Goal: Information Seeking & Learning: Check status

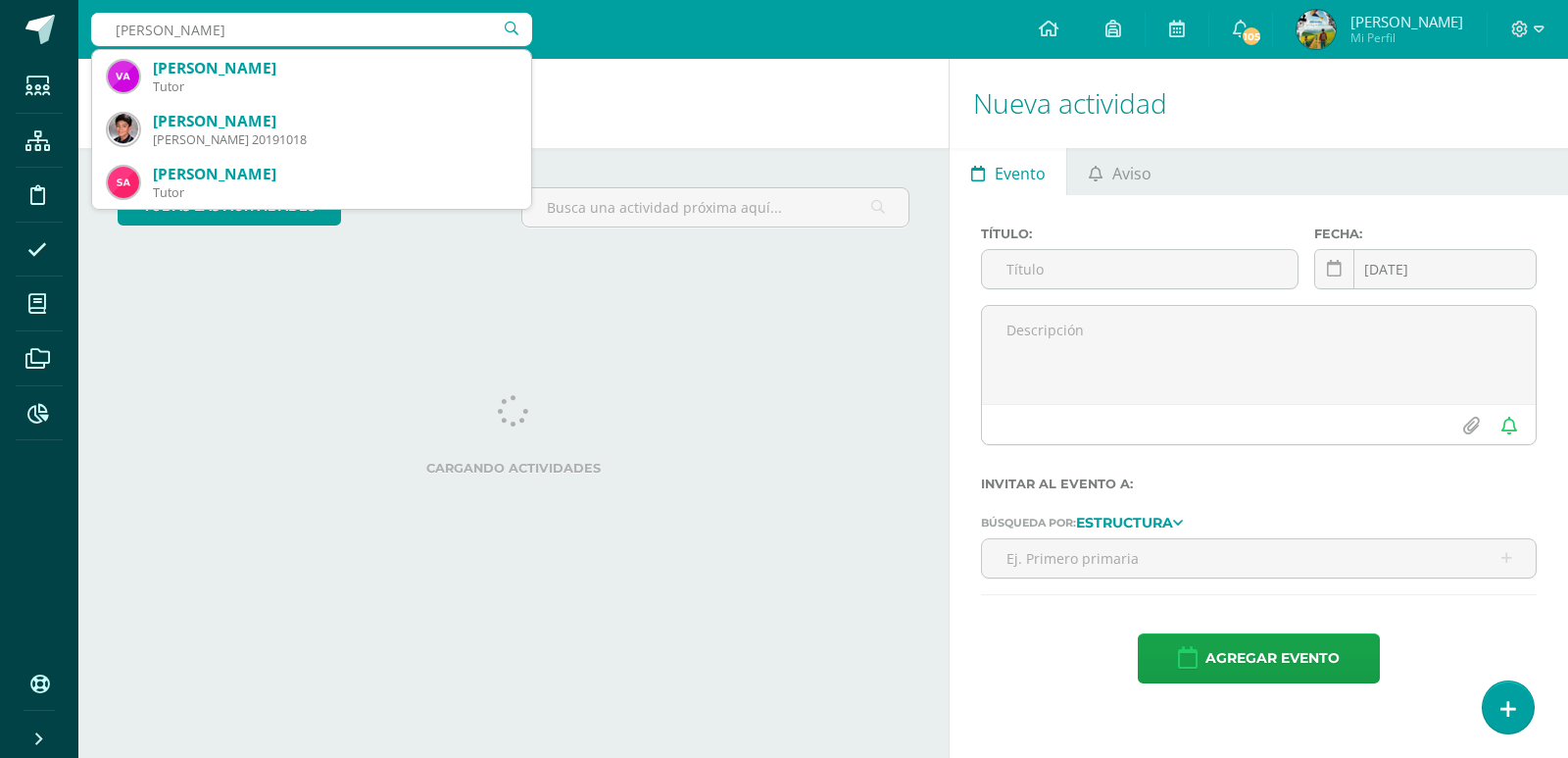
type input "[PERSON_NAME]"
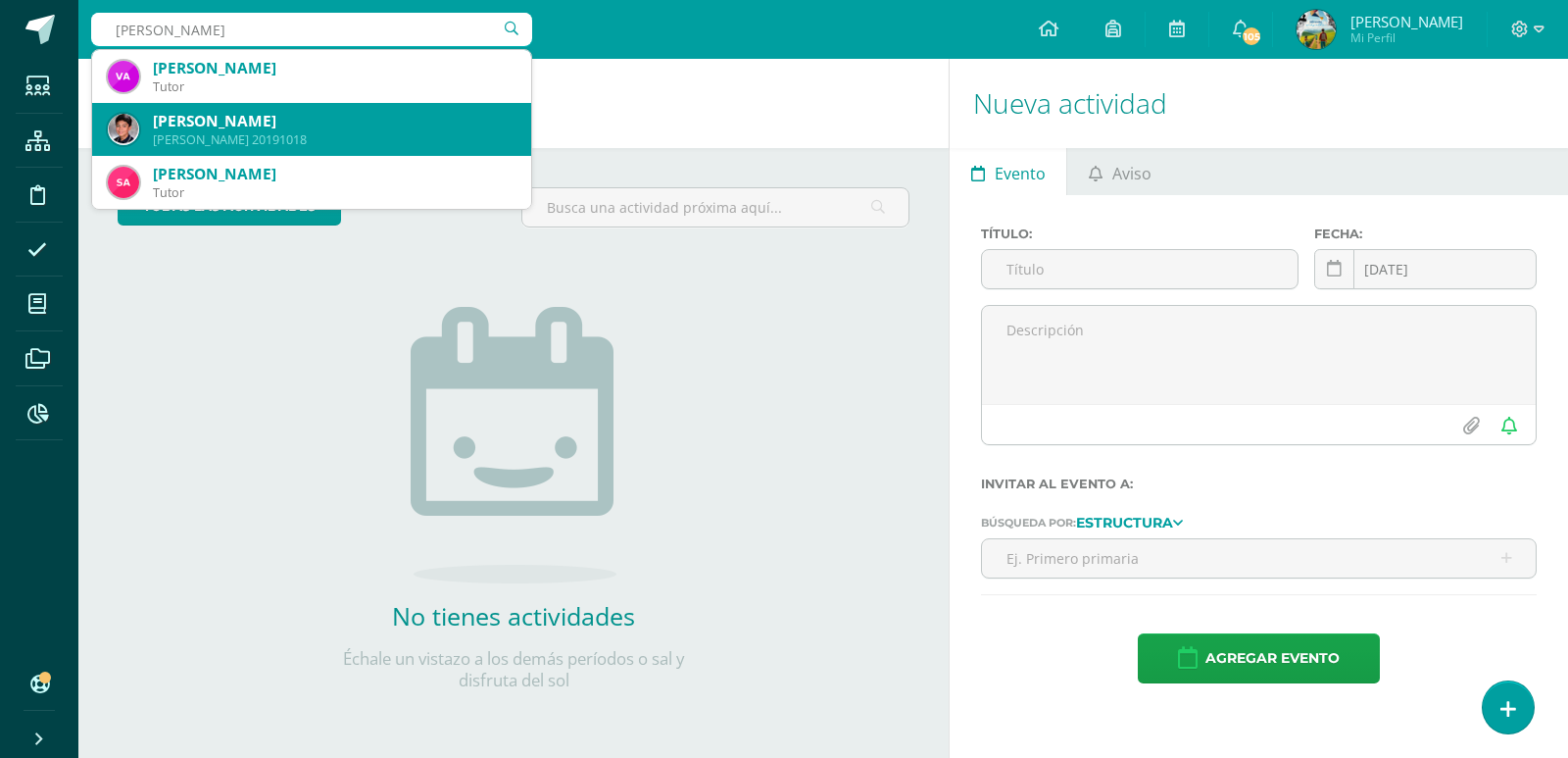
click at [329, 126] on div "[PERSON_NAME]" at bounding box center [334, 120] width 363 height 21
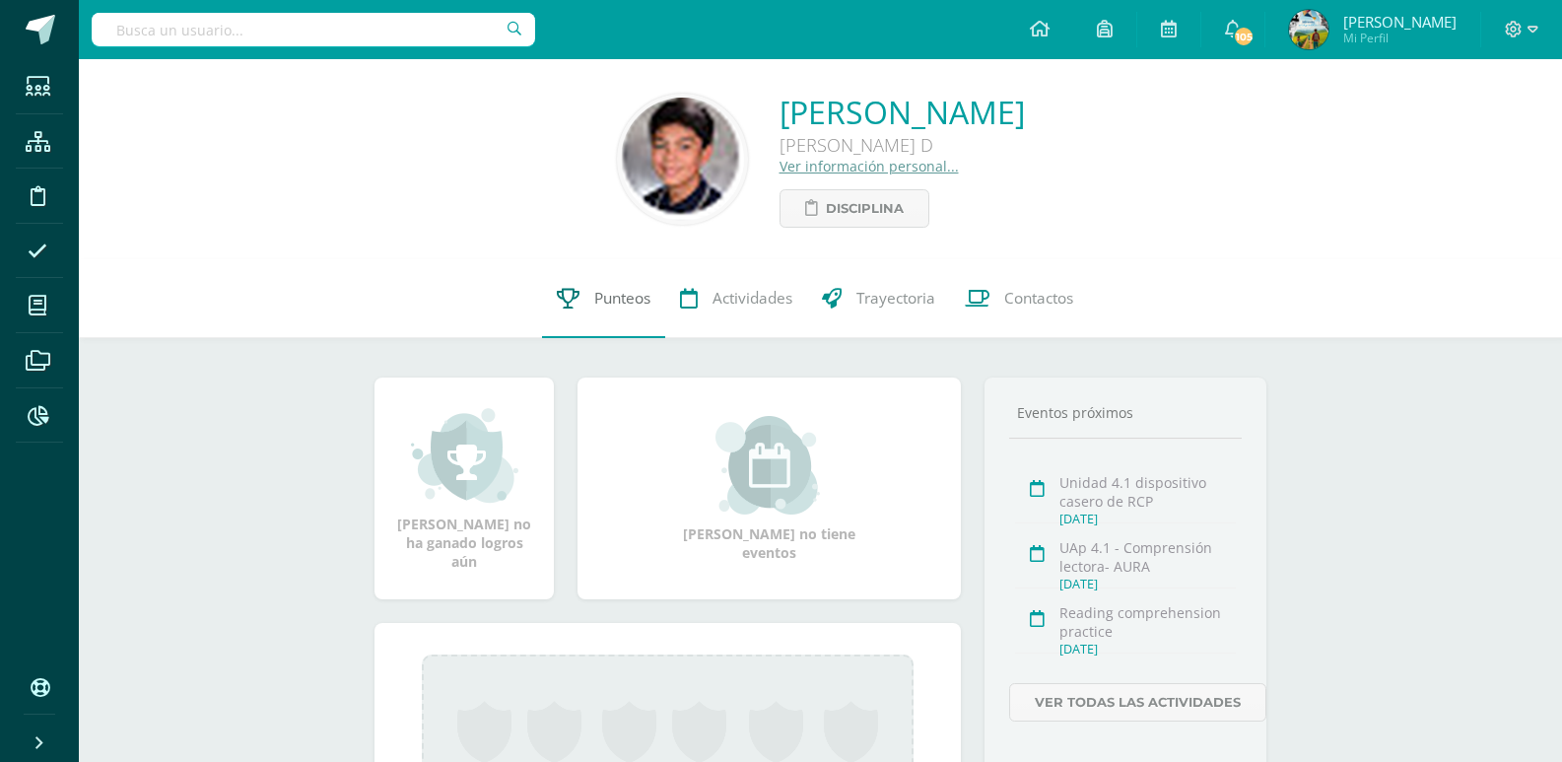
click at [611, 301] on span "Punteos" at bounding box center [622, 298] width 56 height 21
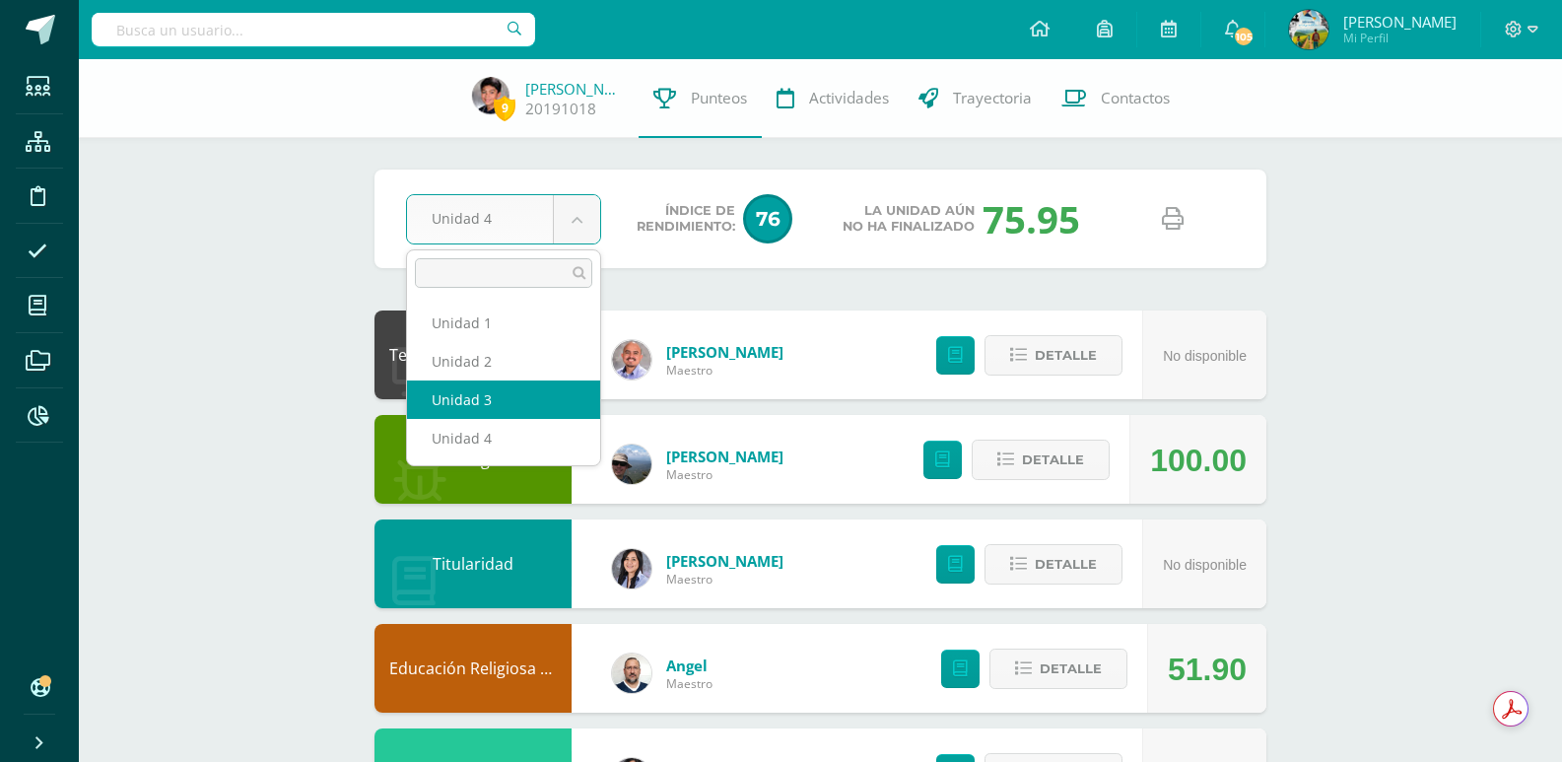
select select "Unidad 3"
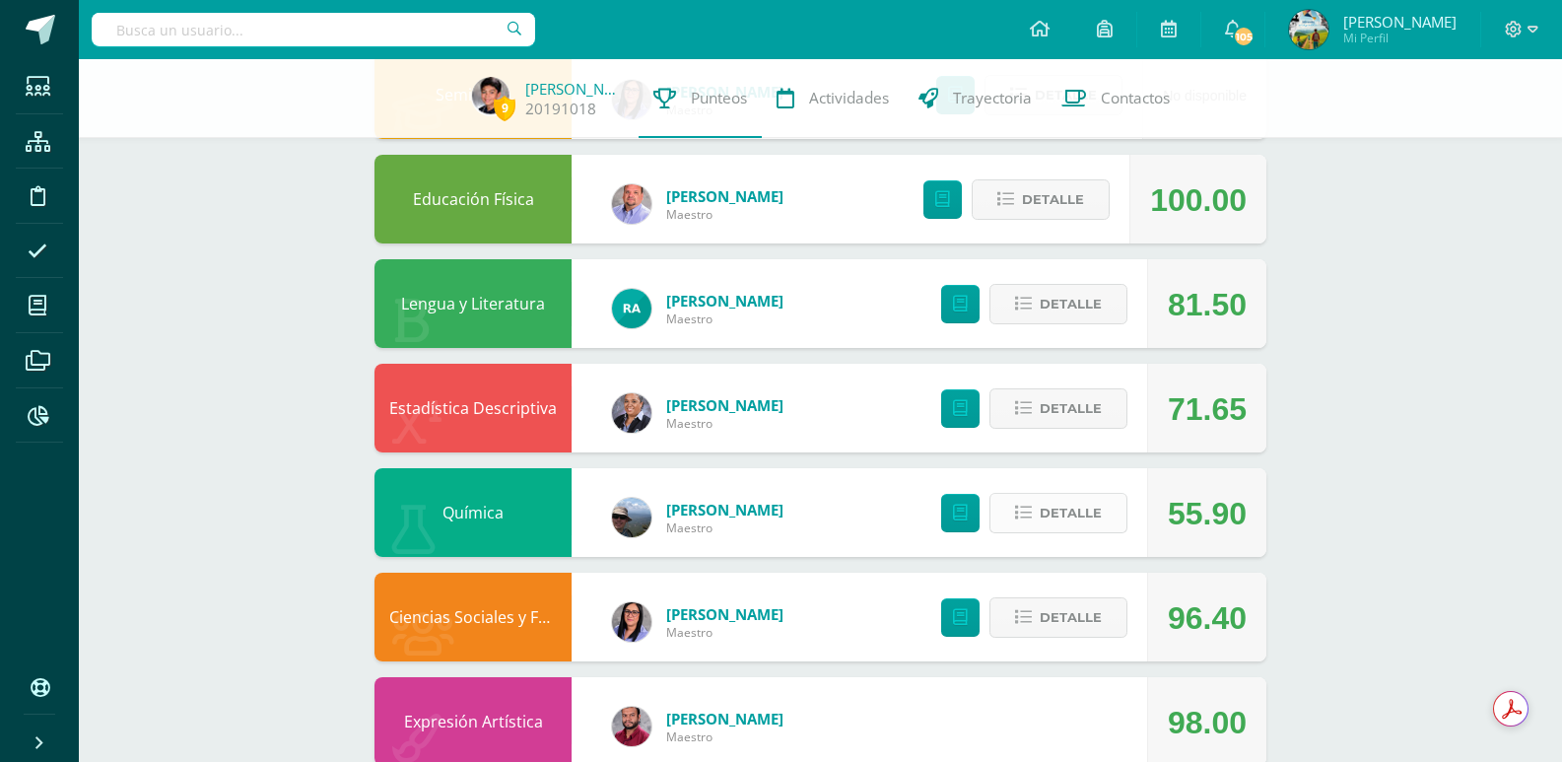
click at [1038, 518] on button "Detalle" at bounding box center [1058, 513] width 138 height 40
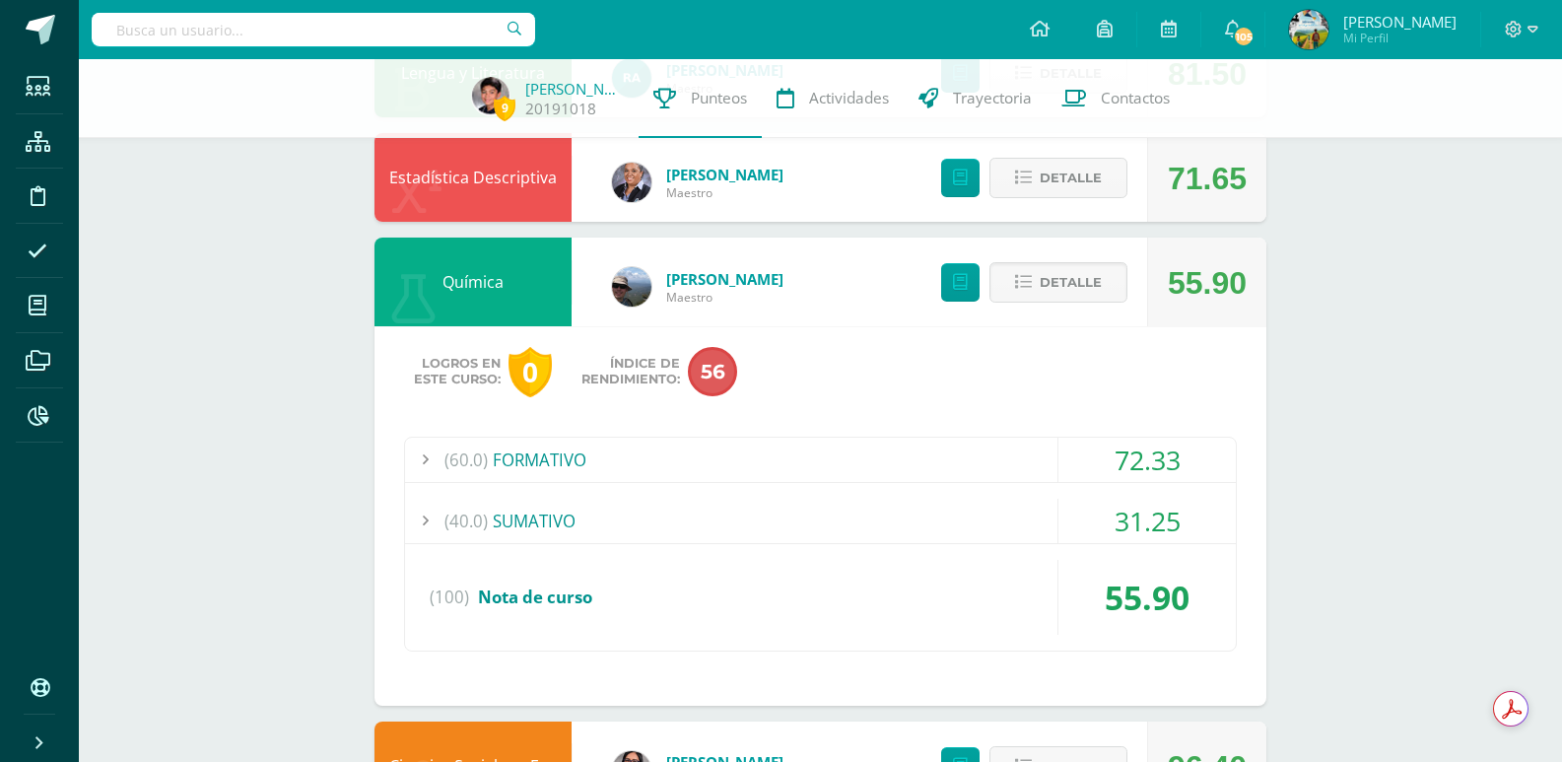
scroll to position [1182, 0]
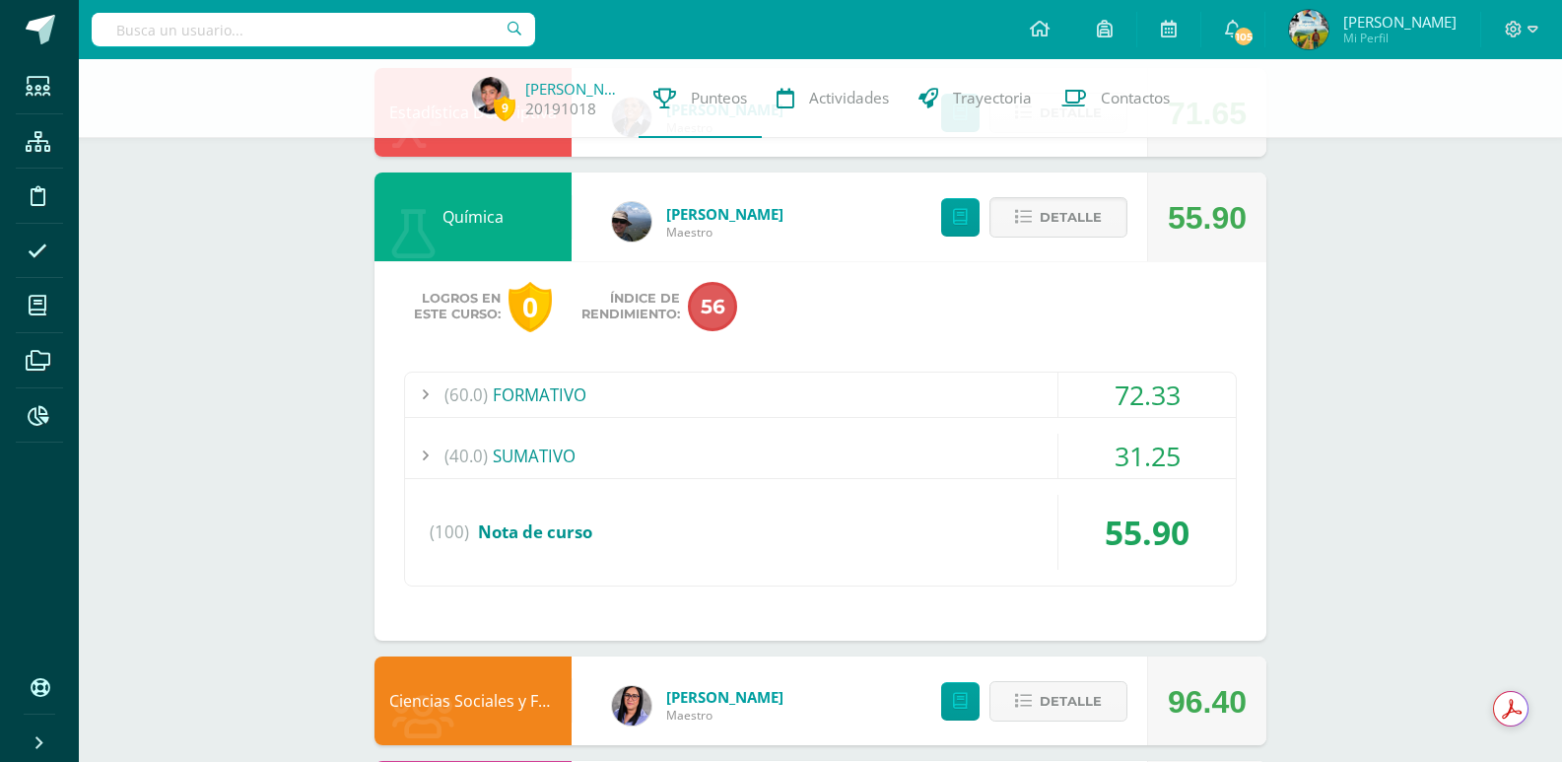
click at [543, 405] on div "(60.0) FORMATIVO" at bounding box center [820, 394] width 831 height 44
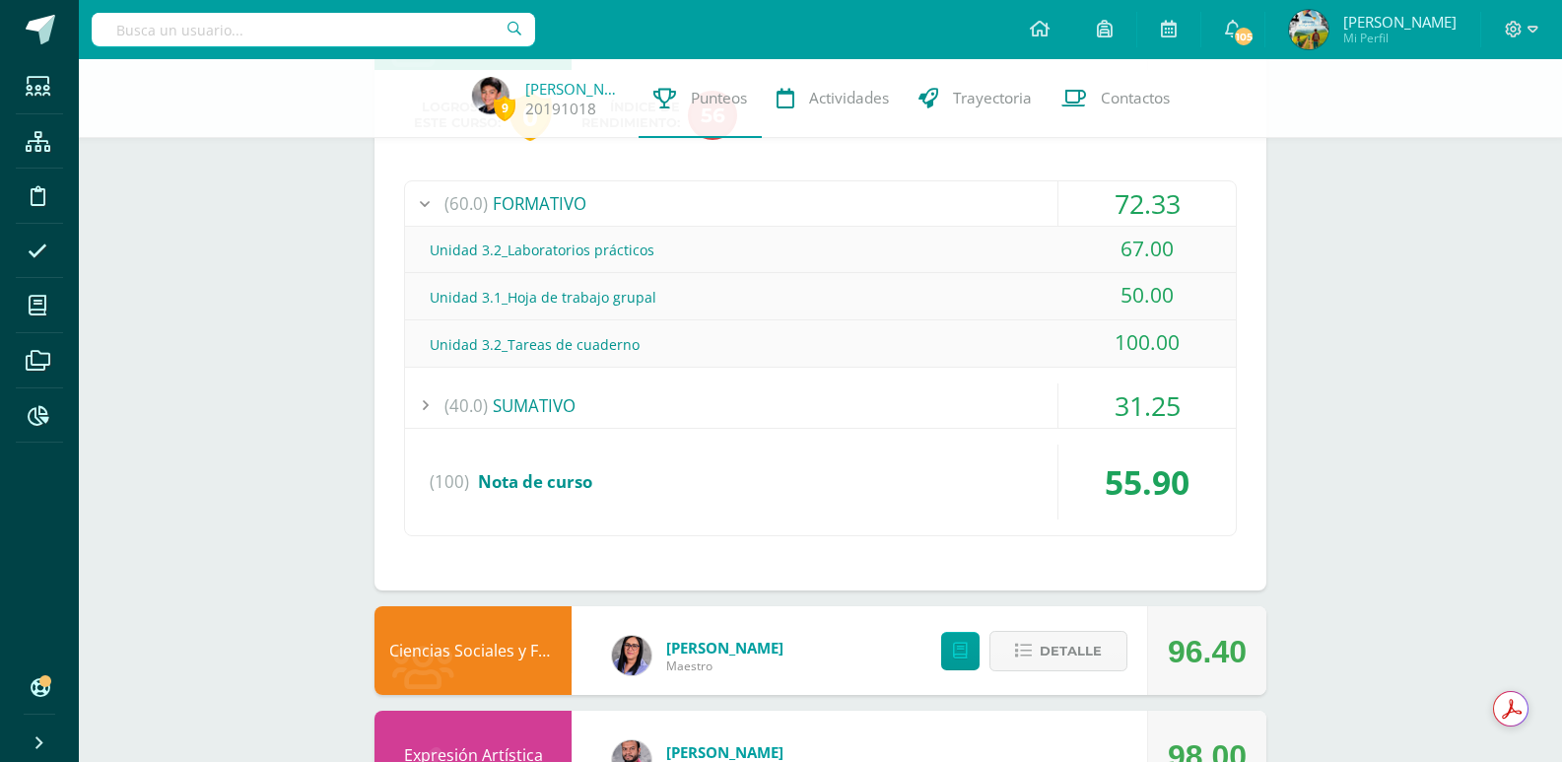
scroll to position [1379, 0]
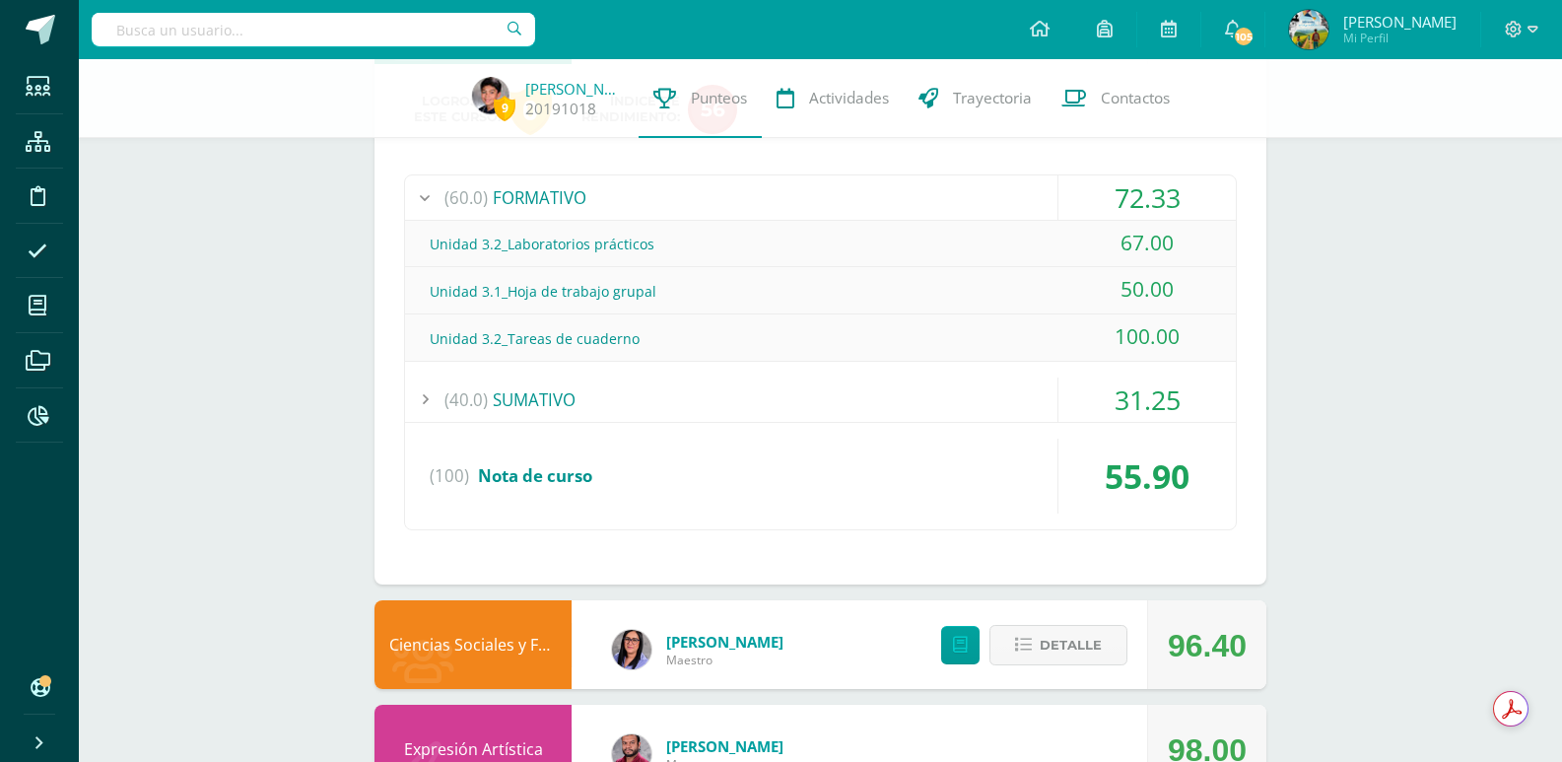
click at [526, 390] on div "(40.0) SUMATIVO" at bounding box center [820, 399] width 831 height 44
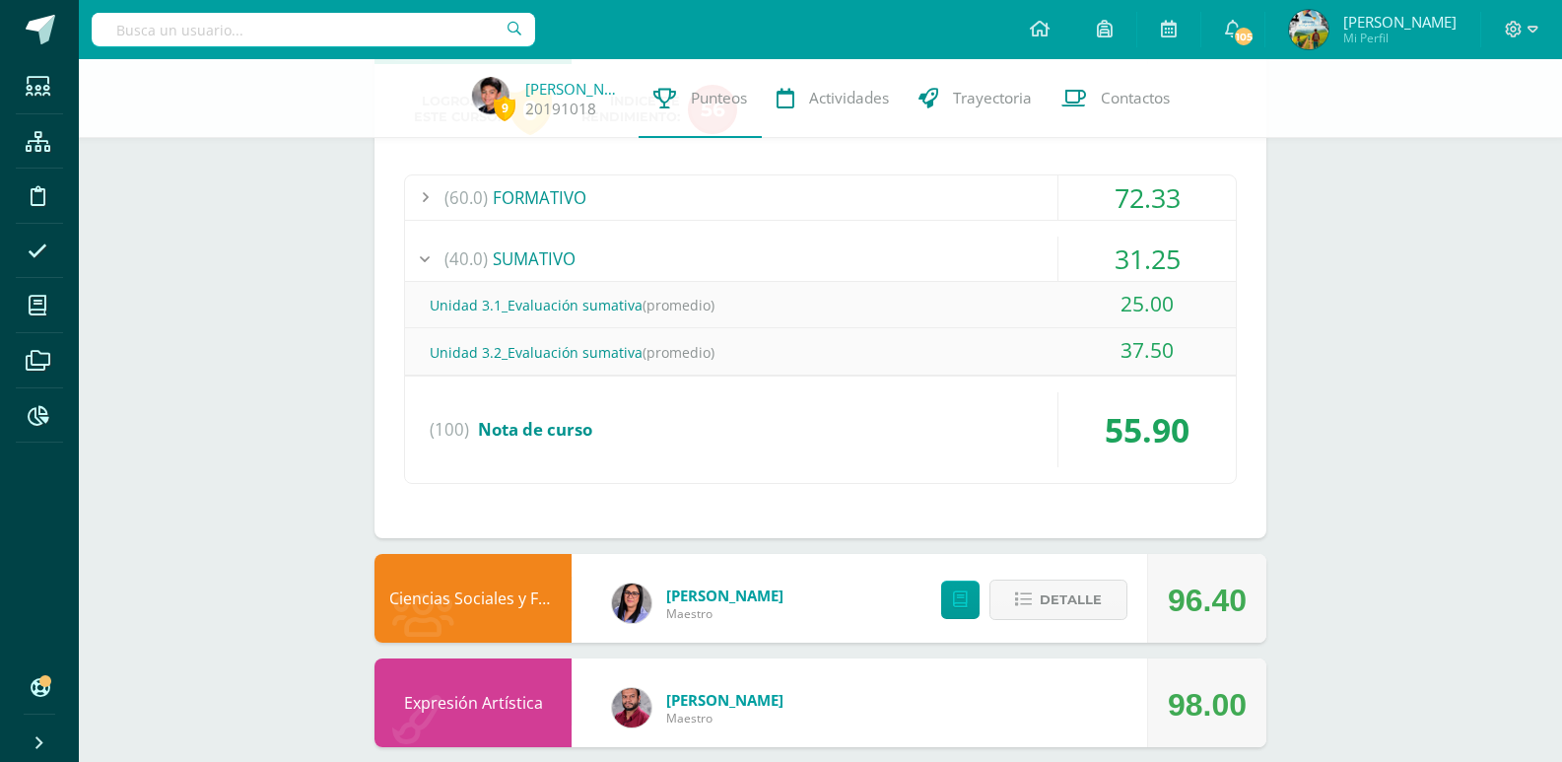
scroll to position [1281, 0]
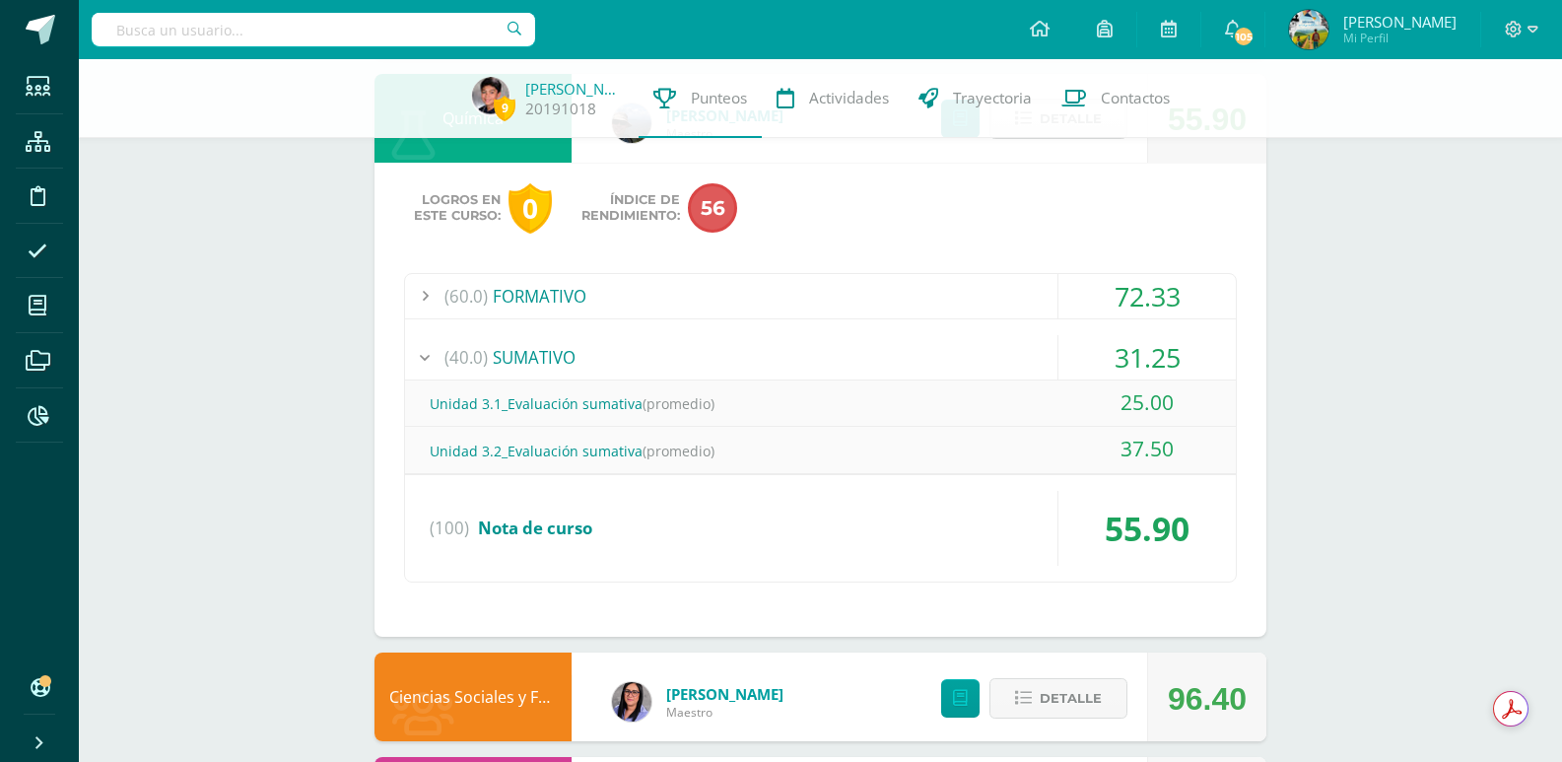
click at [525, 366] on div "(40.0) SUMATIVO" at bounding box center [820, 357] width 831 height 44
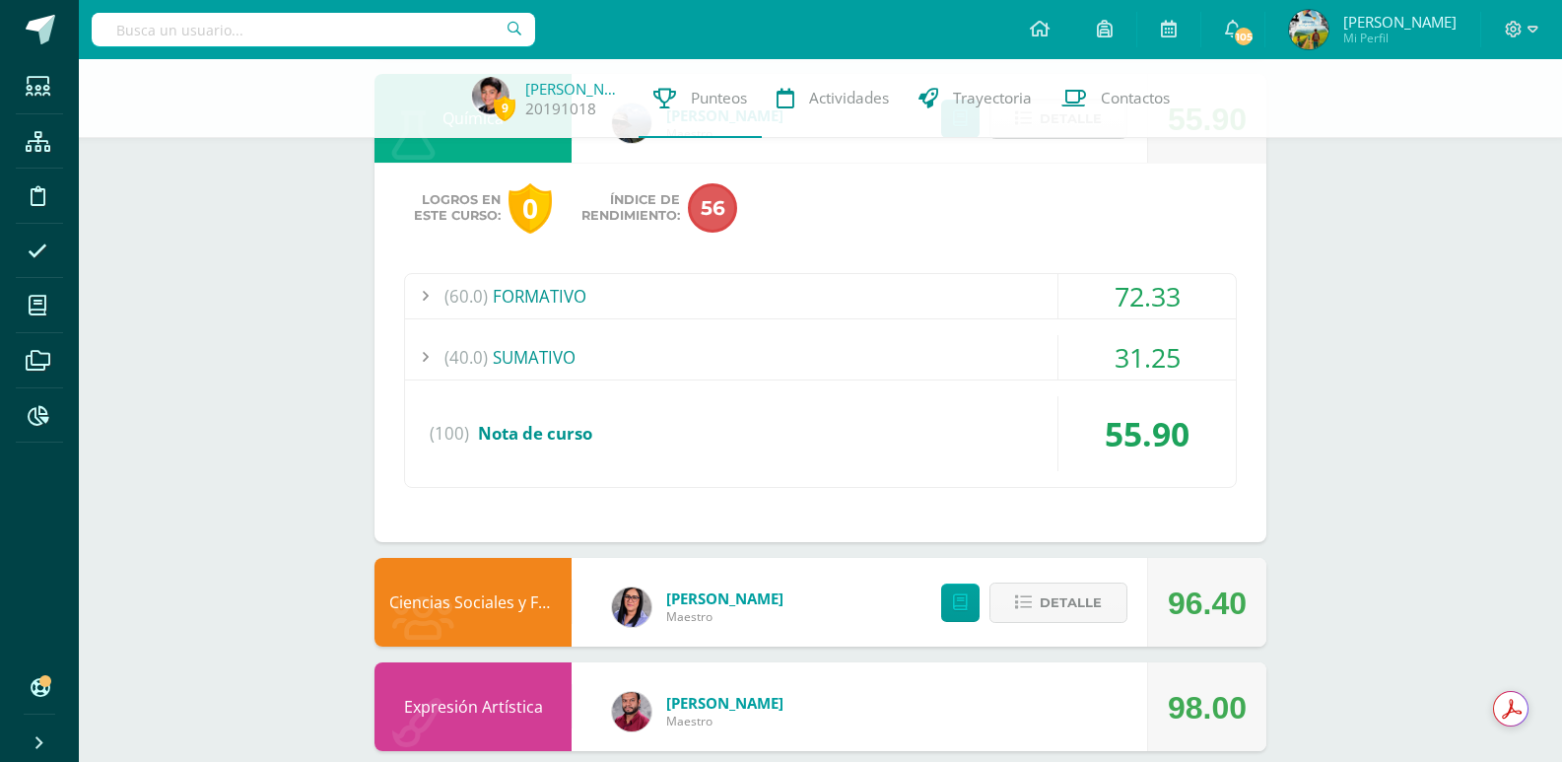
click at [525, 304] on div "(60.0) FORMATIVO" at bounding box center [820, 296] width 831 height 44
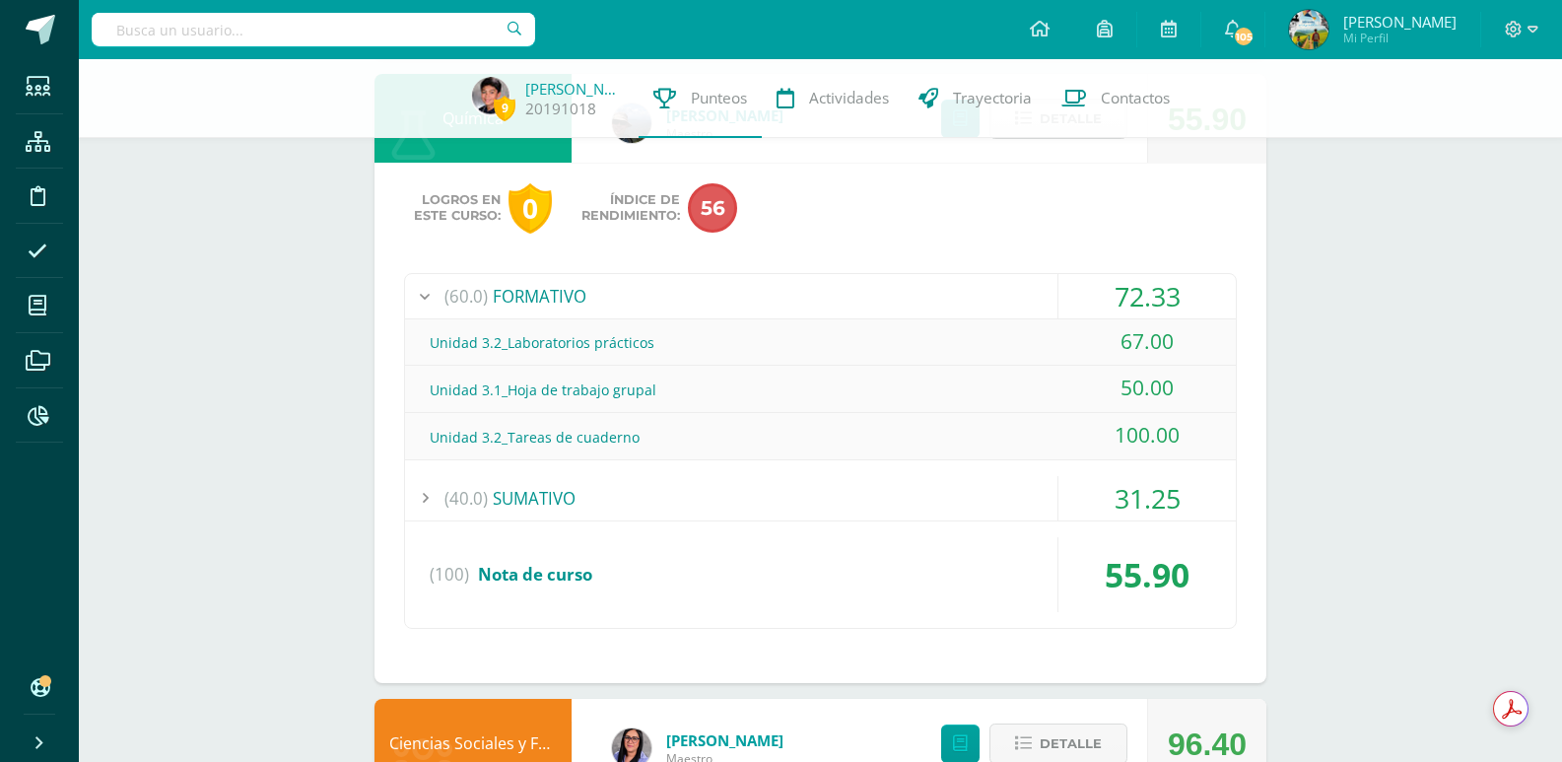
click at [319, 32] on input "text" at bounding box center [313, 29] width 443 height 33
type input "jose bonilla"
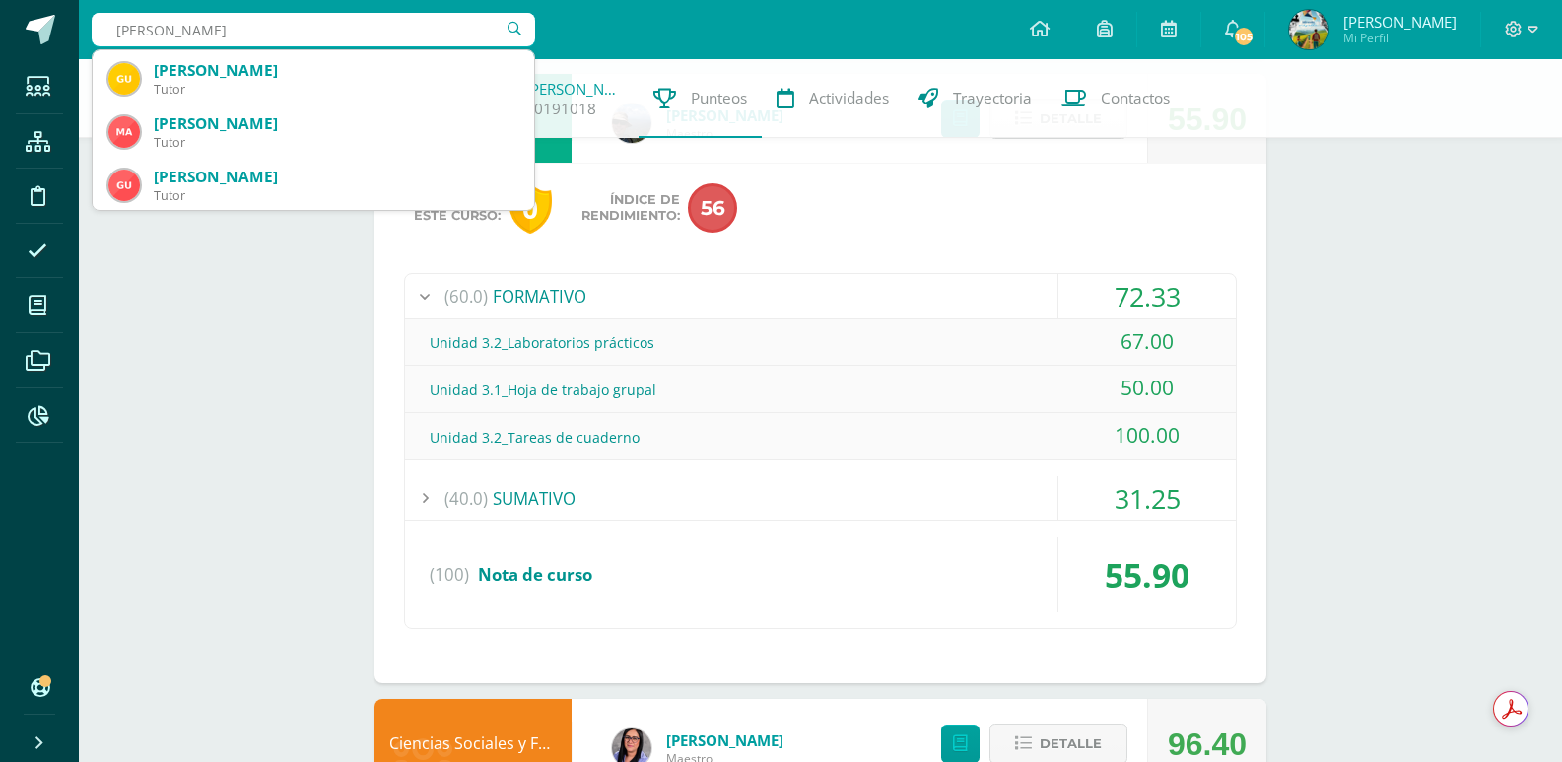
scroll to position [690, 0]
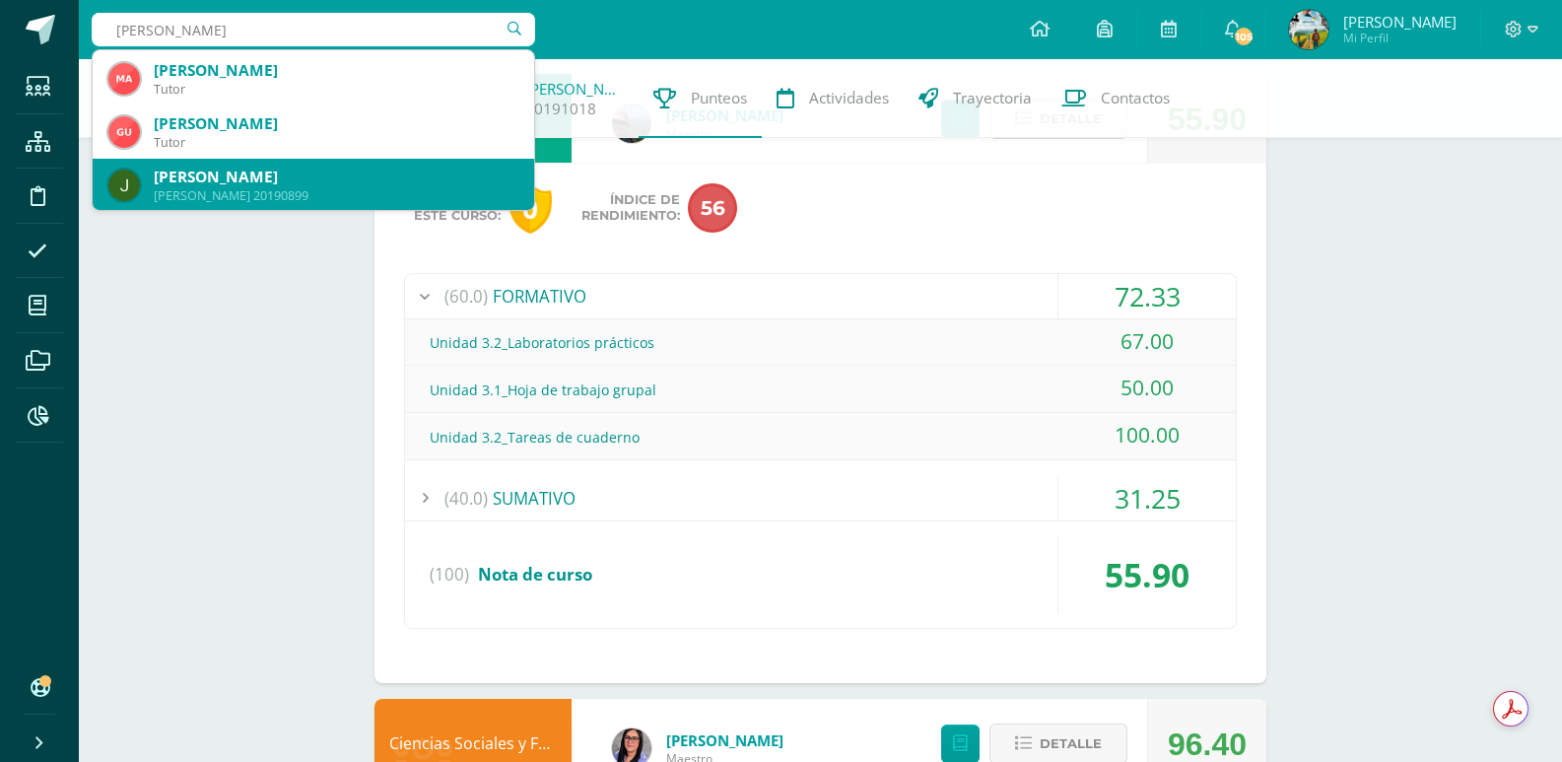
click at [300, 181] on div "José Andrés Bonilla Chay" at bounding box center [336, 177] width 365 height 21
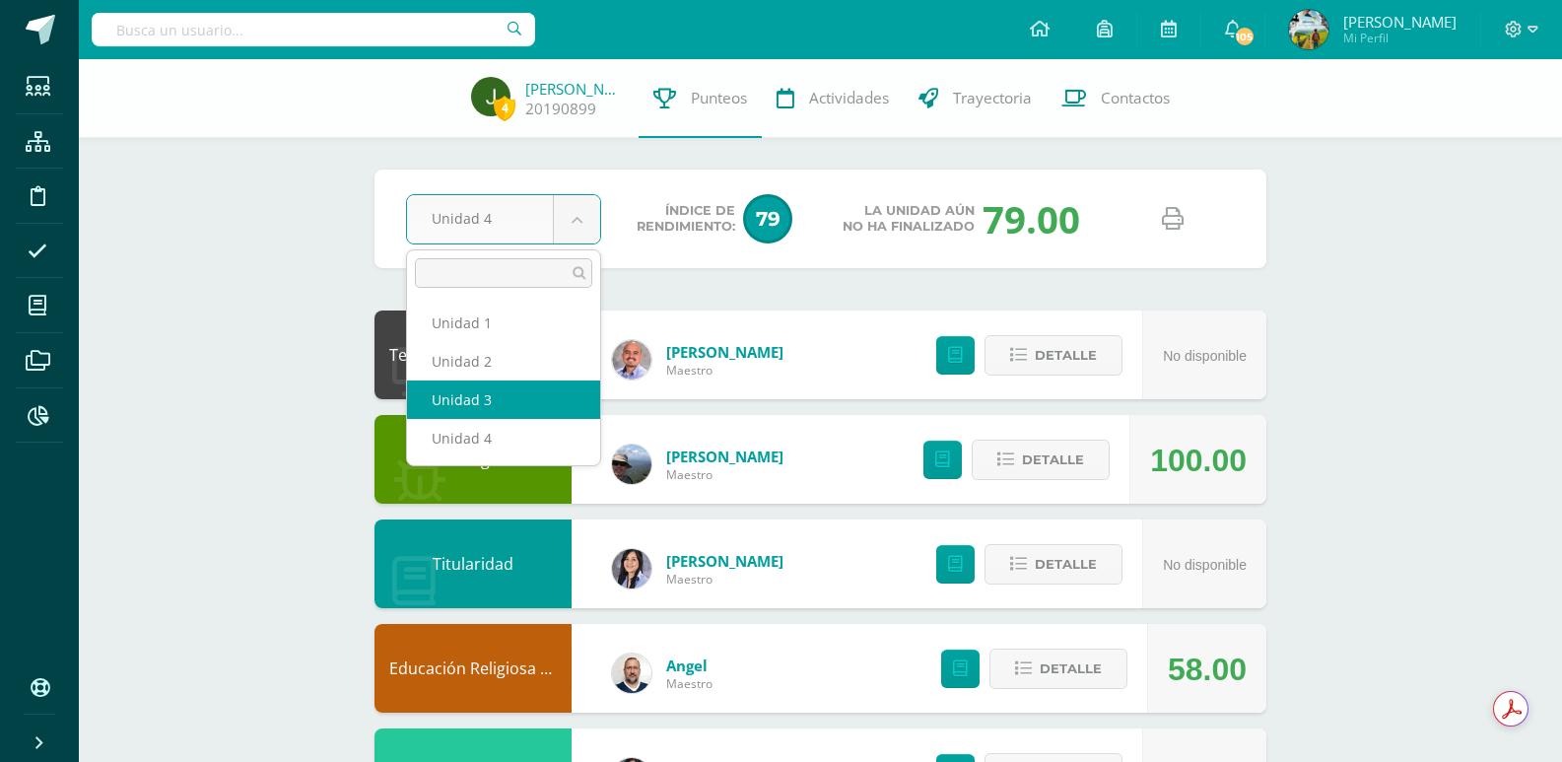
select select "Unidad 3"
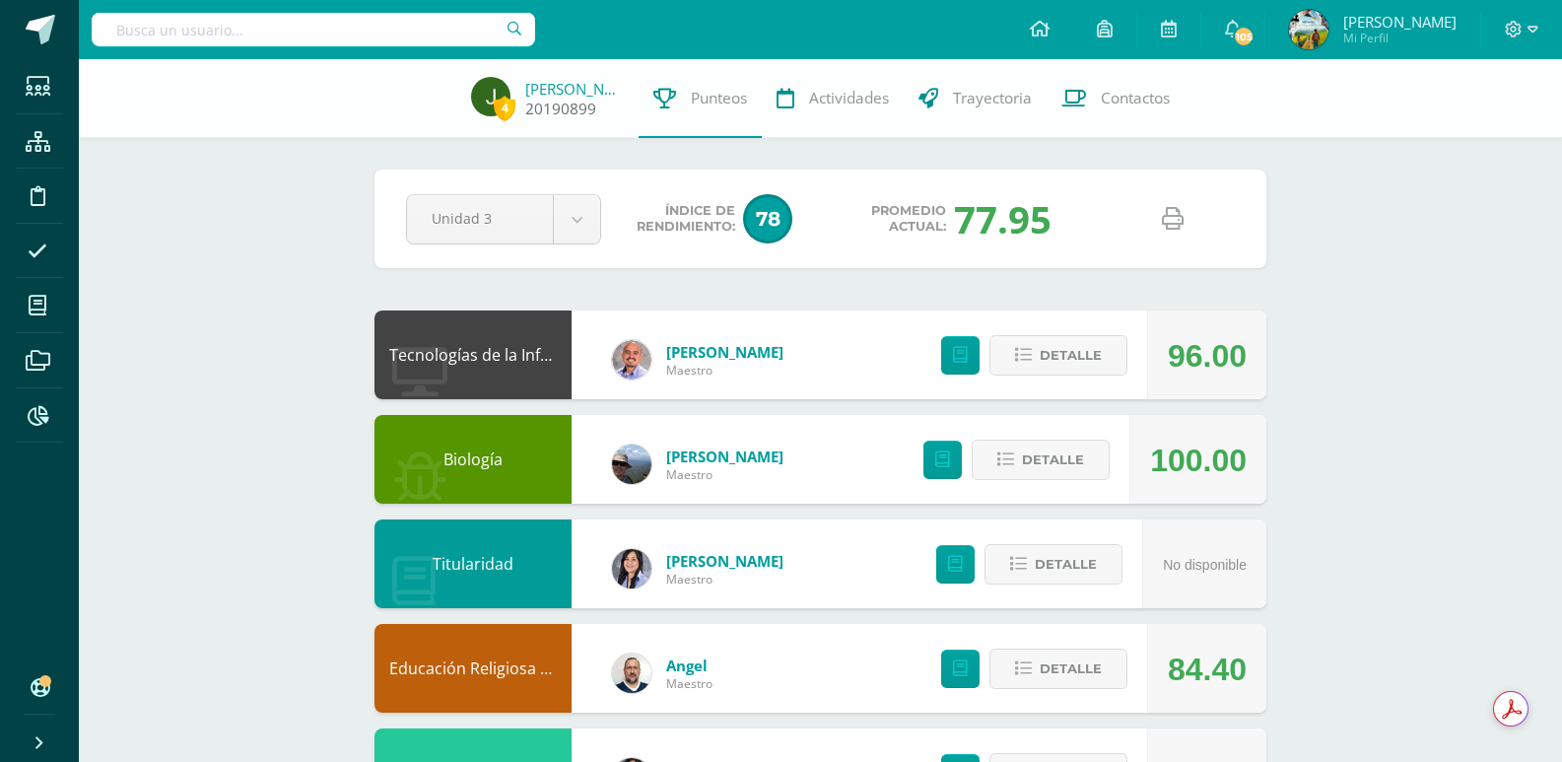
click at [596, 87] on link "José Bonilla" at bounding box center [574, 89] width 99 height 20
click at [596, 92] on link "José Bonilla" at bounding box center [574, 89] width 99 height 20
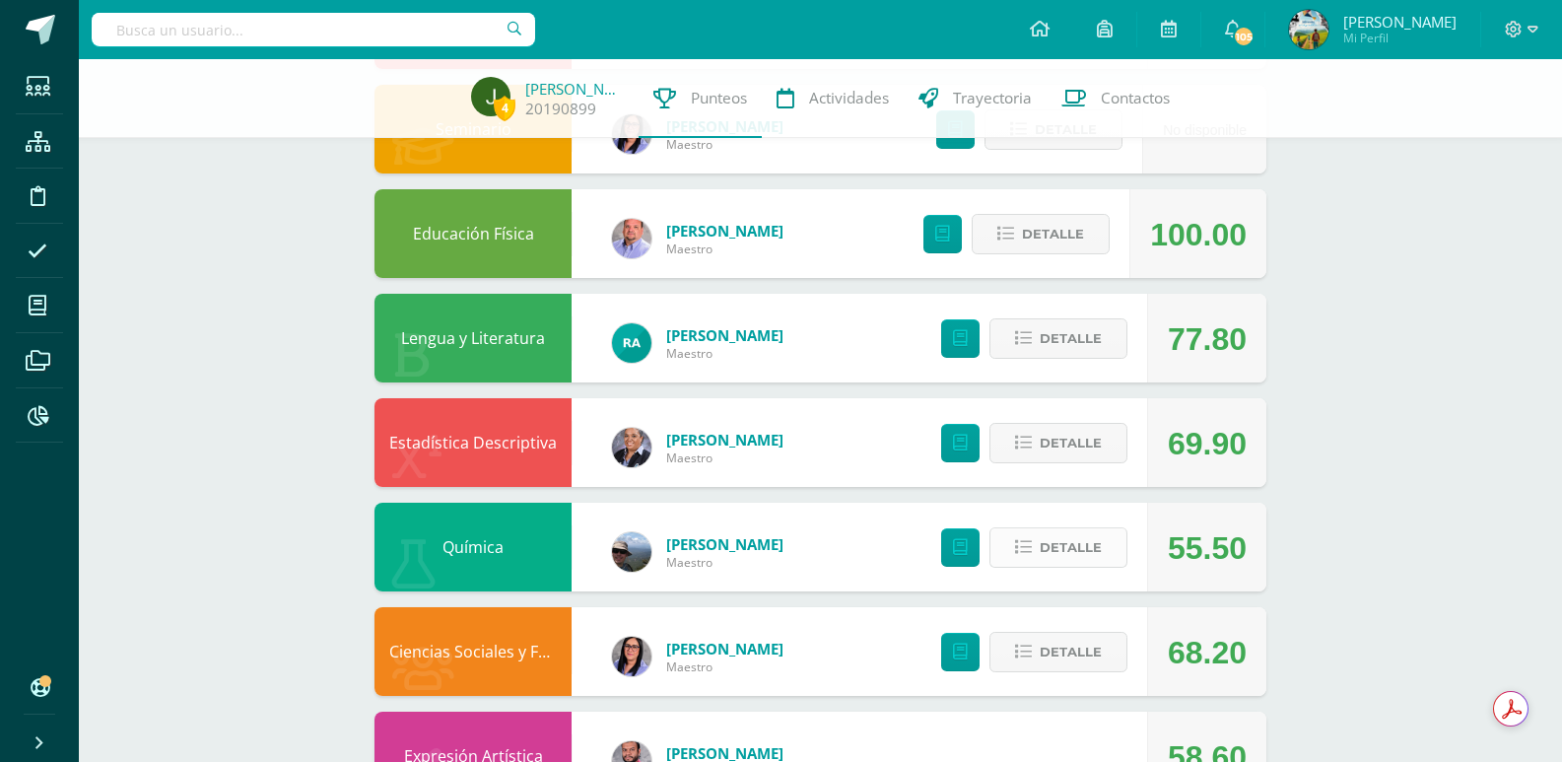
scroll to position [887, 0]
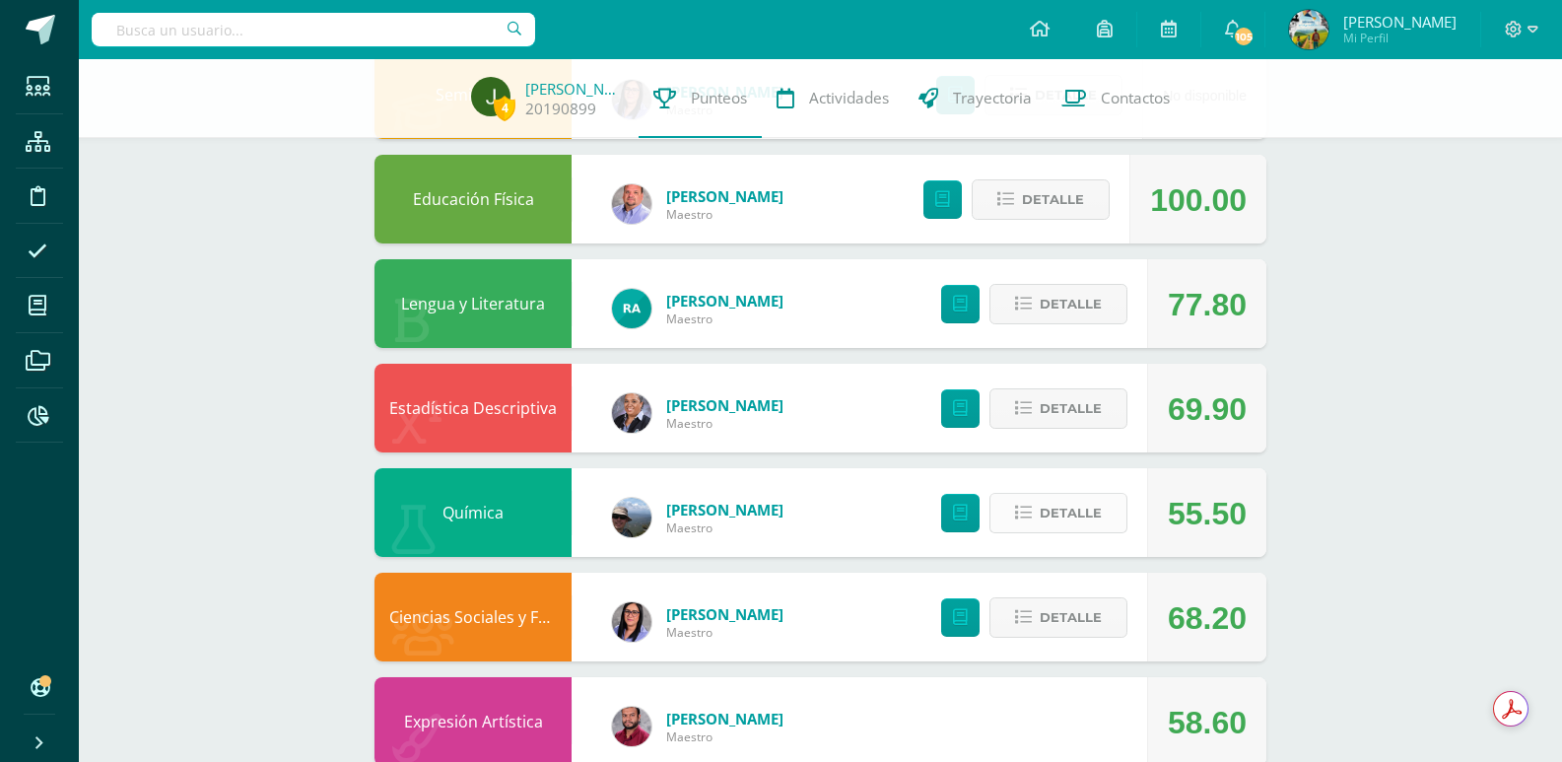
click at [1060, 510] on span "Detalle" at bounding box center [1070, 513] width 62 height 36
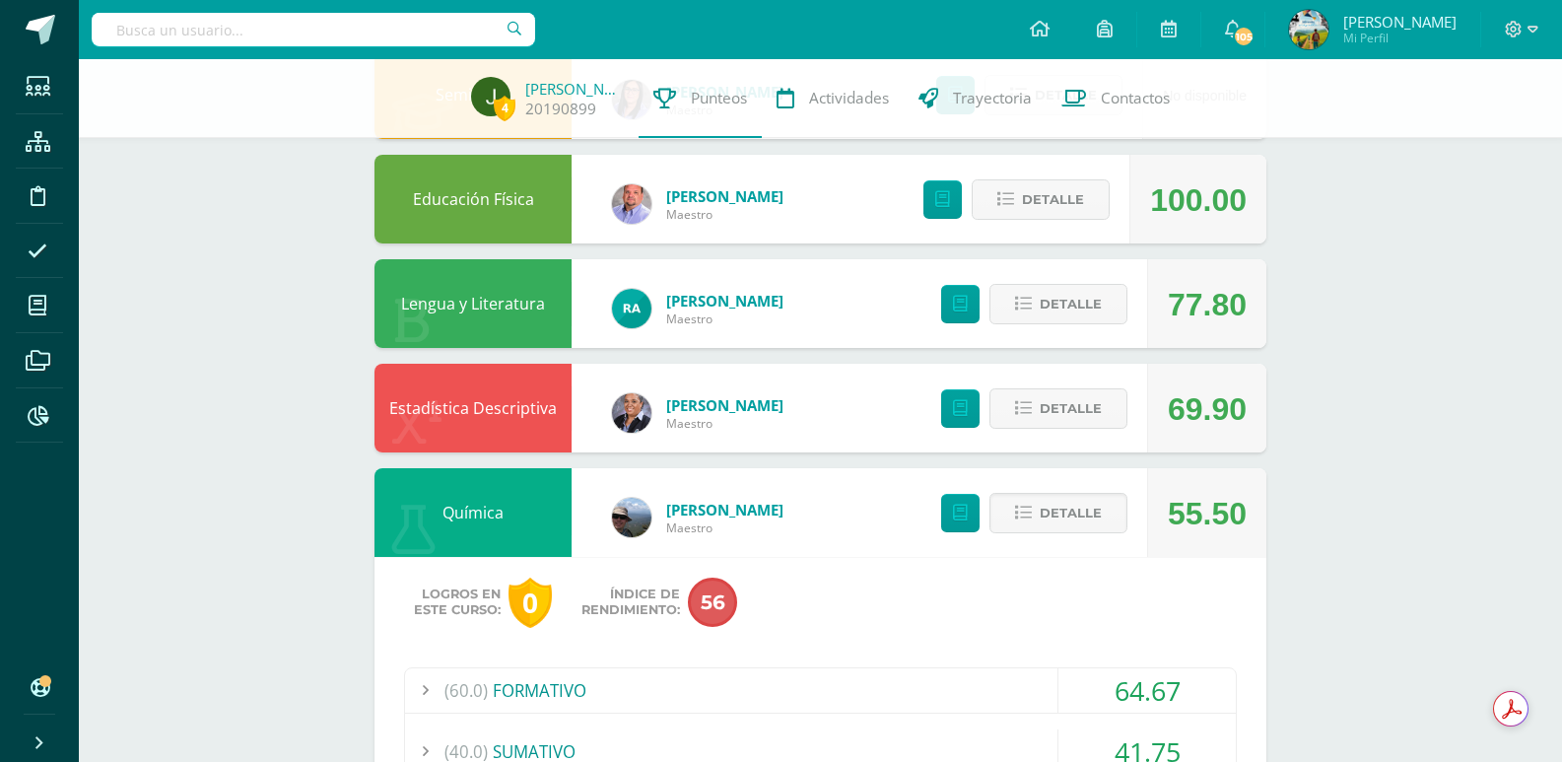
scroll to position [1182, 0]
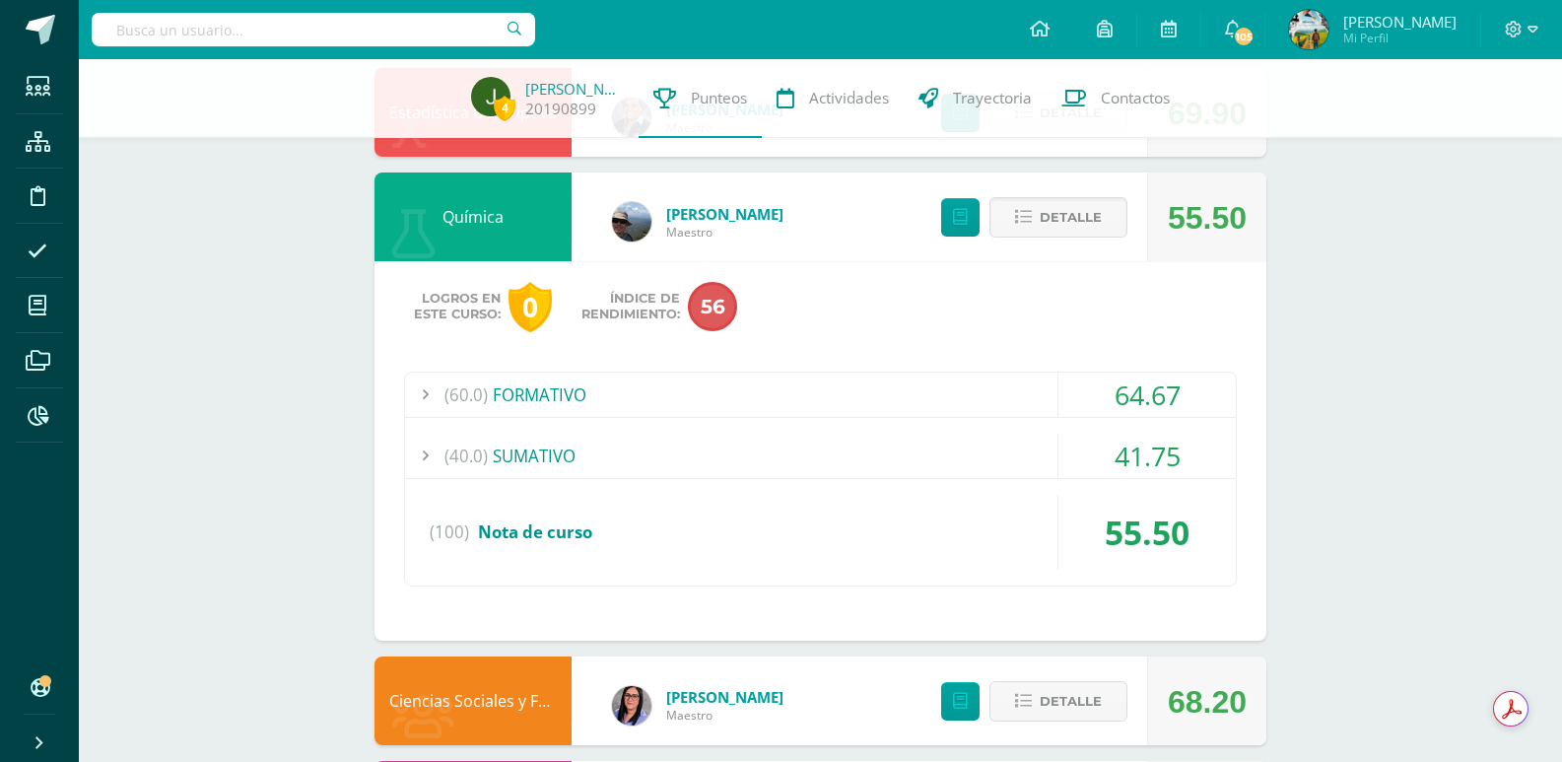
click at [591, 400] on div "(60.0) FORMATIVO" at bounding box center [820, 394] width 831 height 44
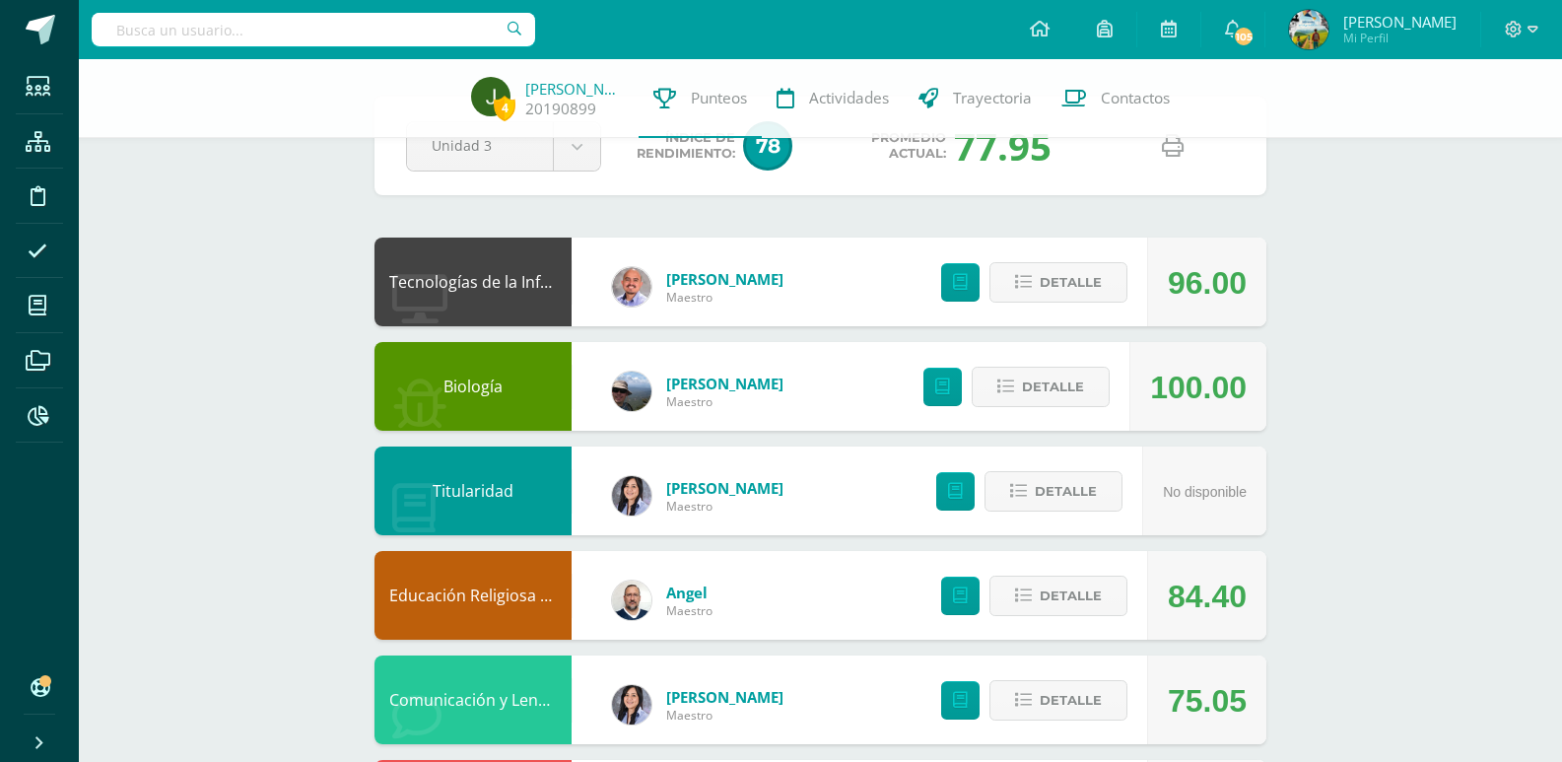
scroll to position [0, 0]
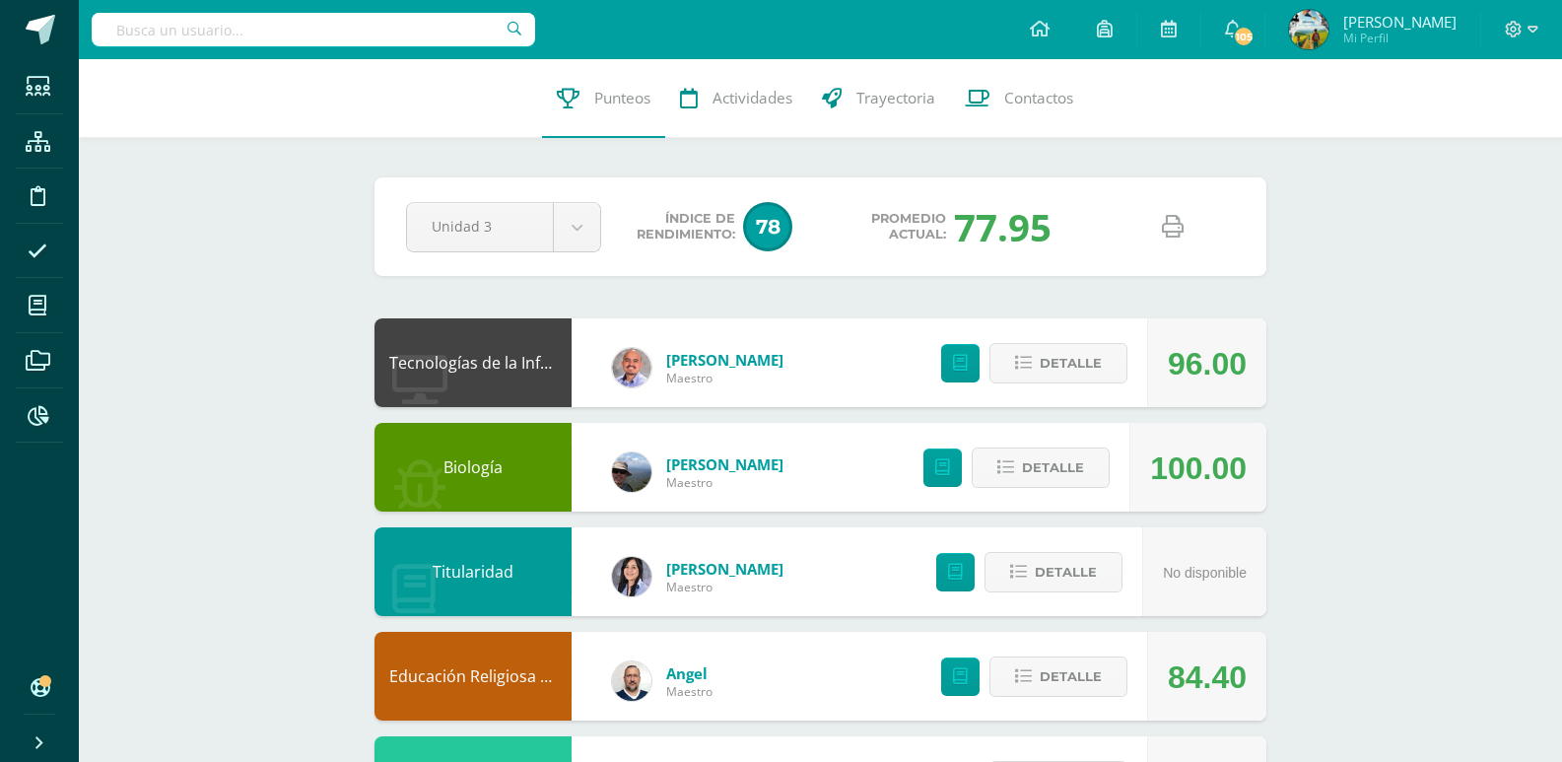
click at [1179, 228] on icon at bounding box center [1173, 227] width 22 height 22
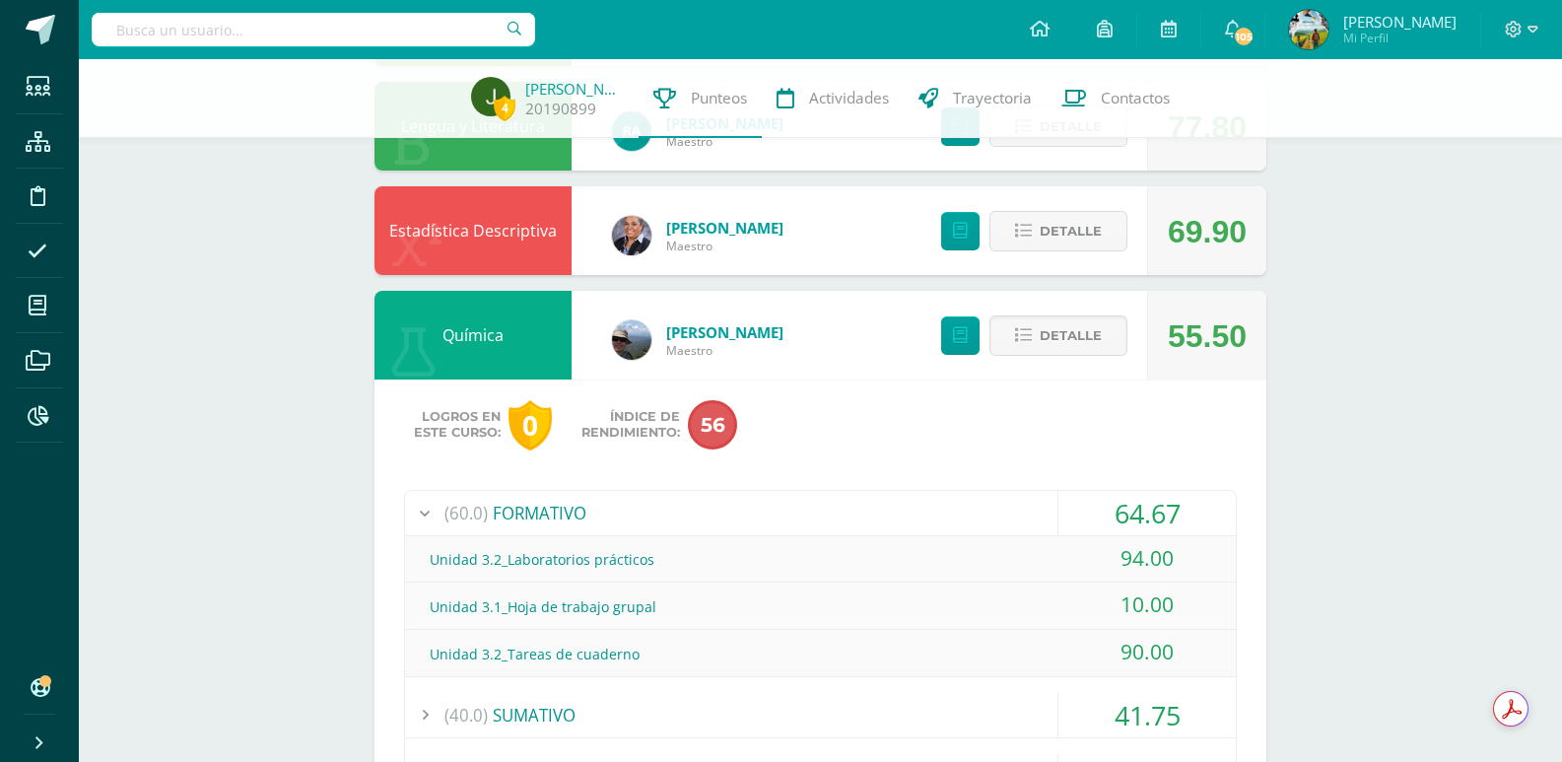
scroll to position [1182, 0]
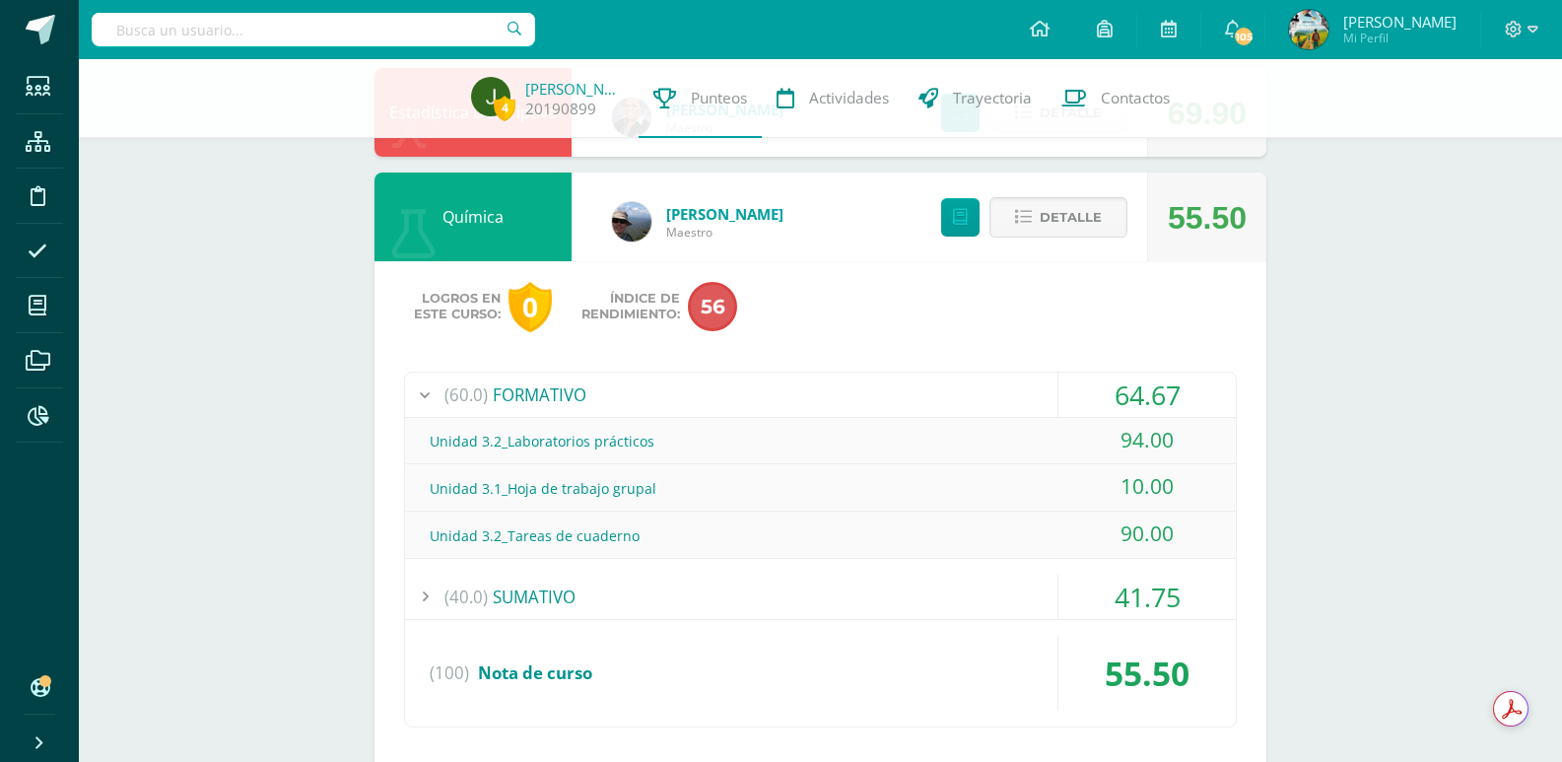
click at [530, 604] on div "(40.0) SUMATIVO" at bounding box center [820, 596] width 831 height 44
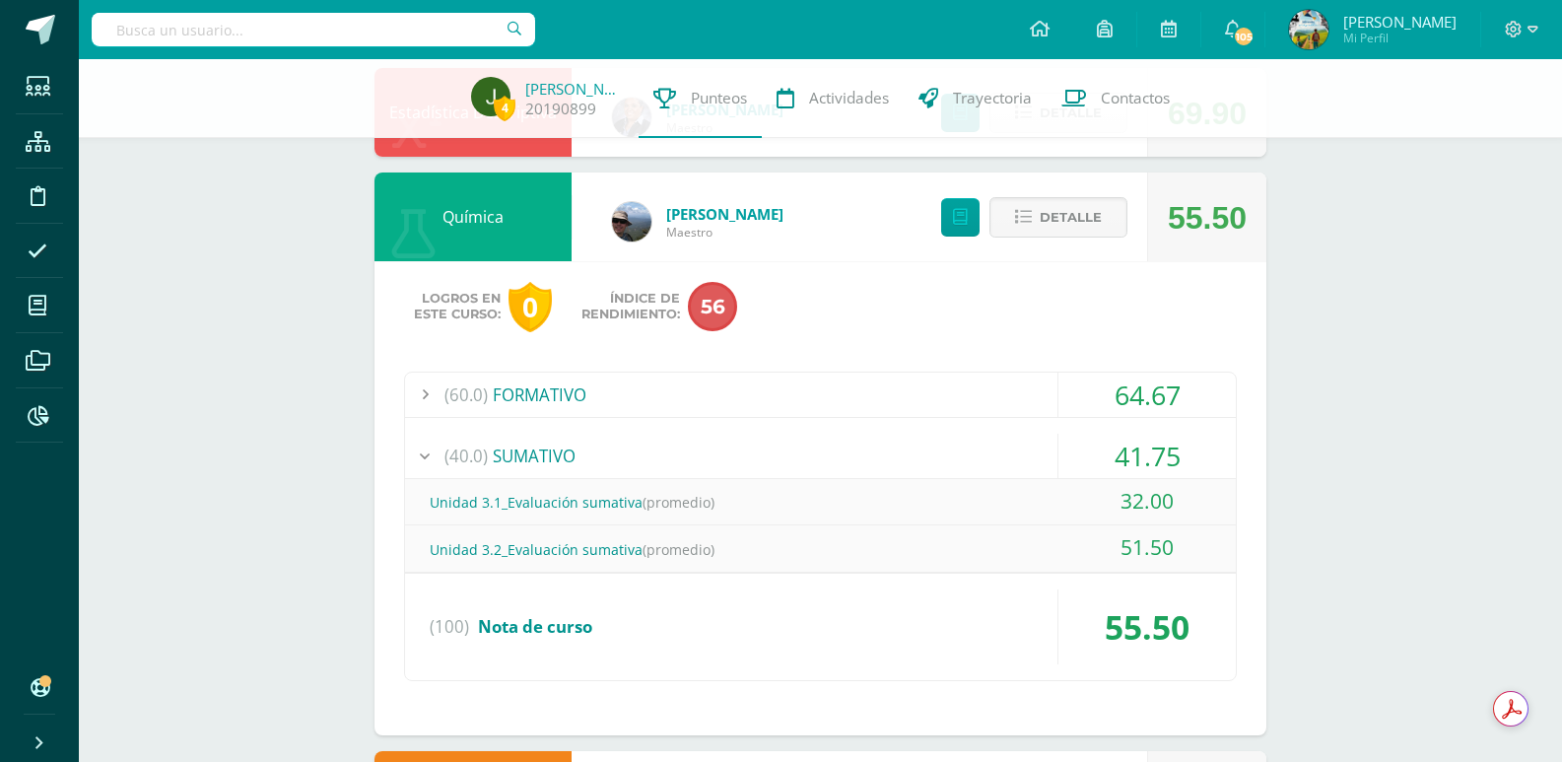
click at [567, 623] on span "Nota de curso" at bounding box center [535, 626] width 114 height 23
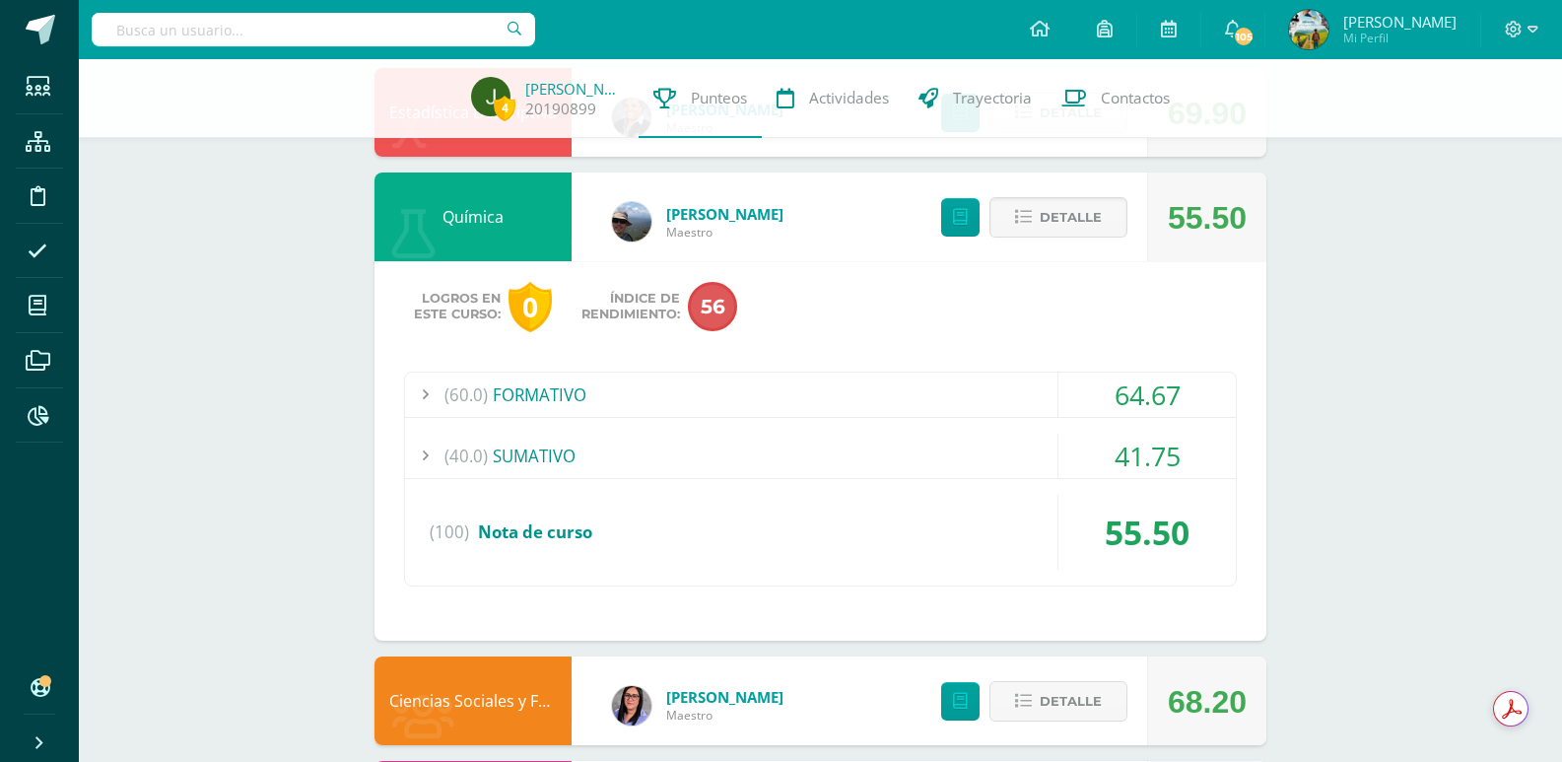
click at [527, 389] on div "(60.0) FORMATIVO" at bounding box center [820, 394] width 831 height 44
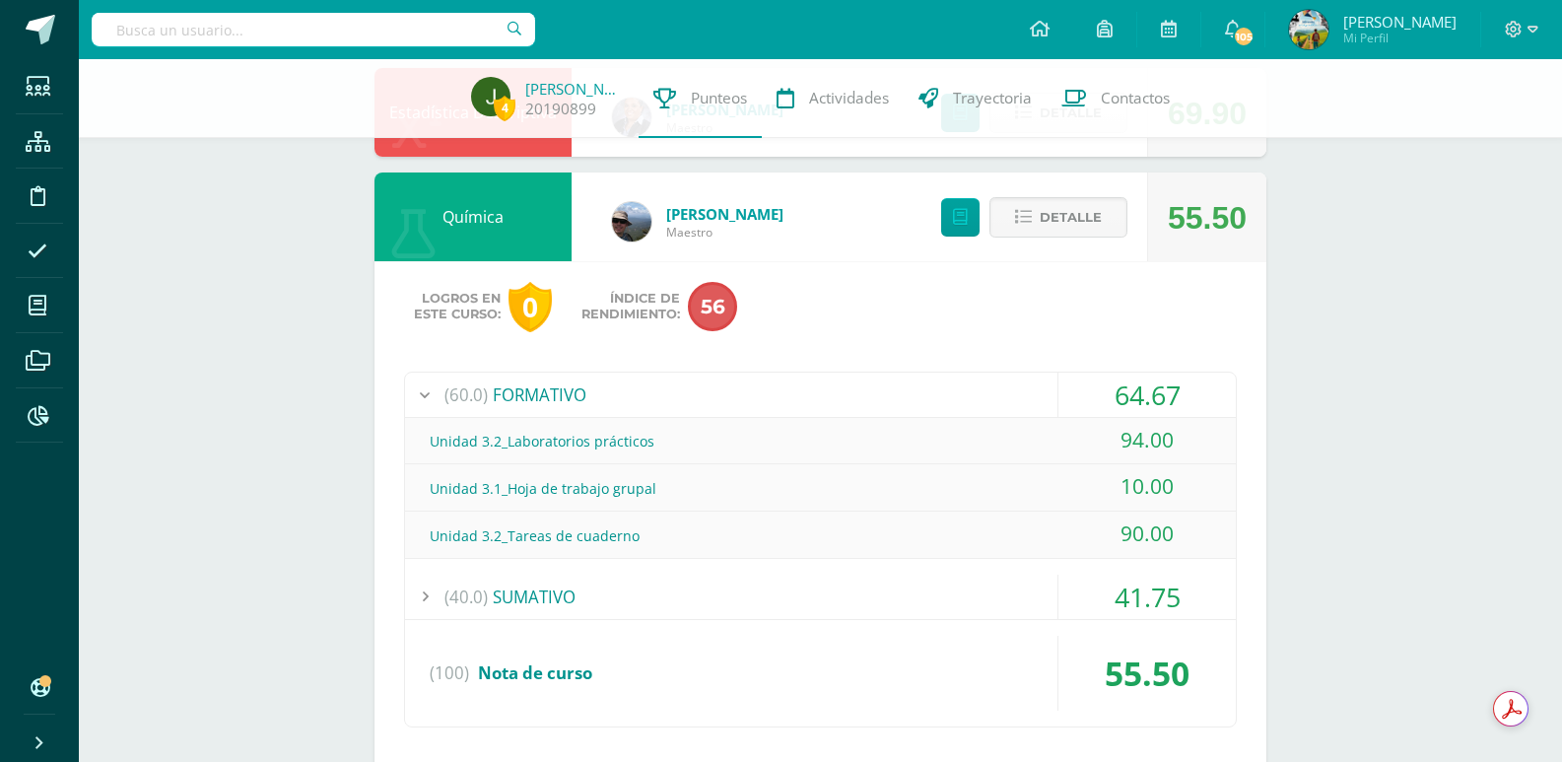
click at [543, 594] on div "(40.0) SUMATIVO" at bounding box center [820, 596] width 831 height 44
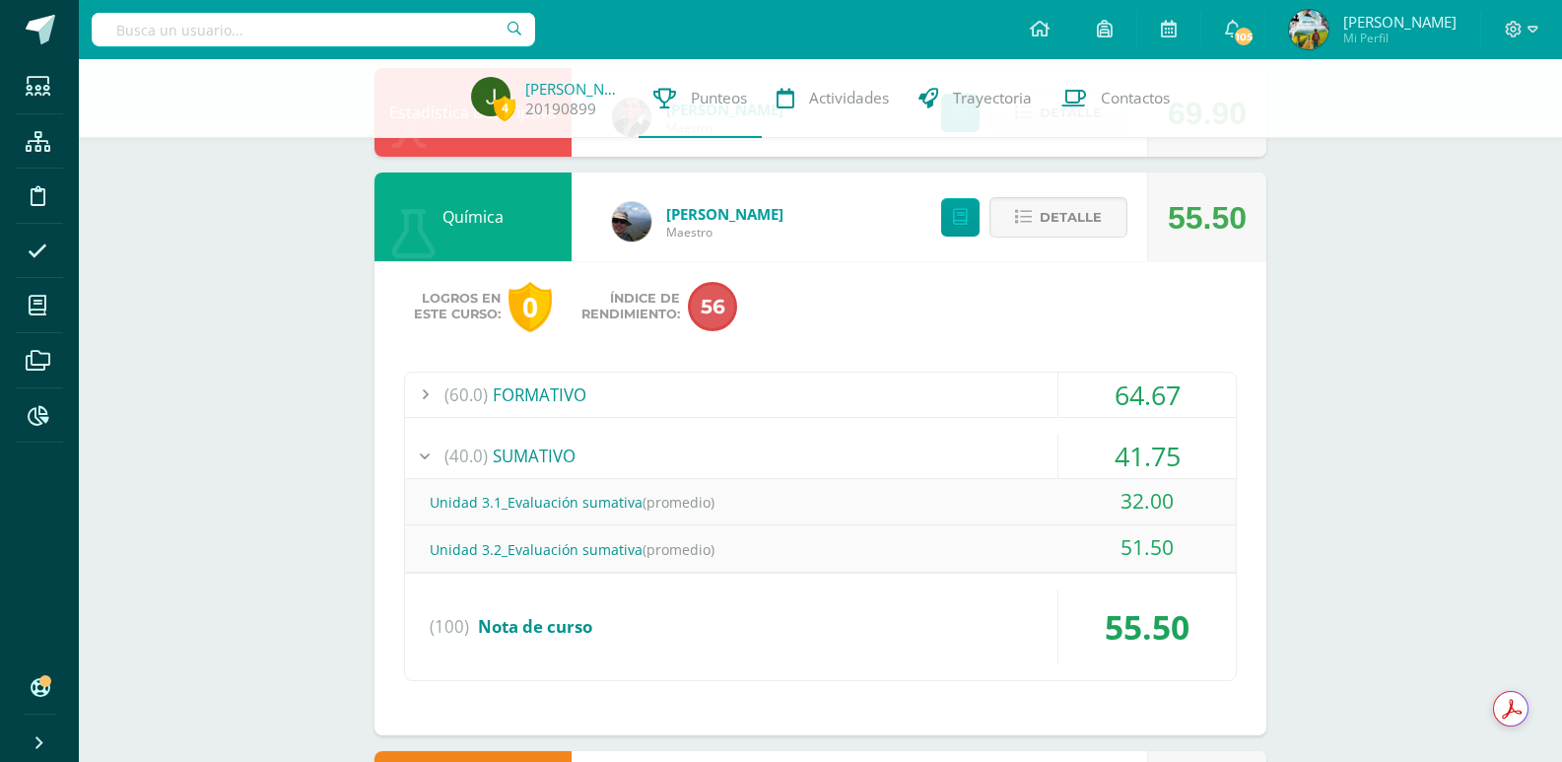
click at [246, 35] on input "text" at bounding box center [313, 29] width 443 height 33
type input "e"
type input "wesl"
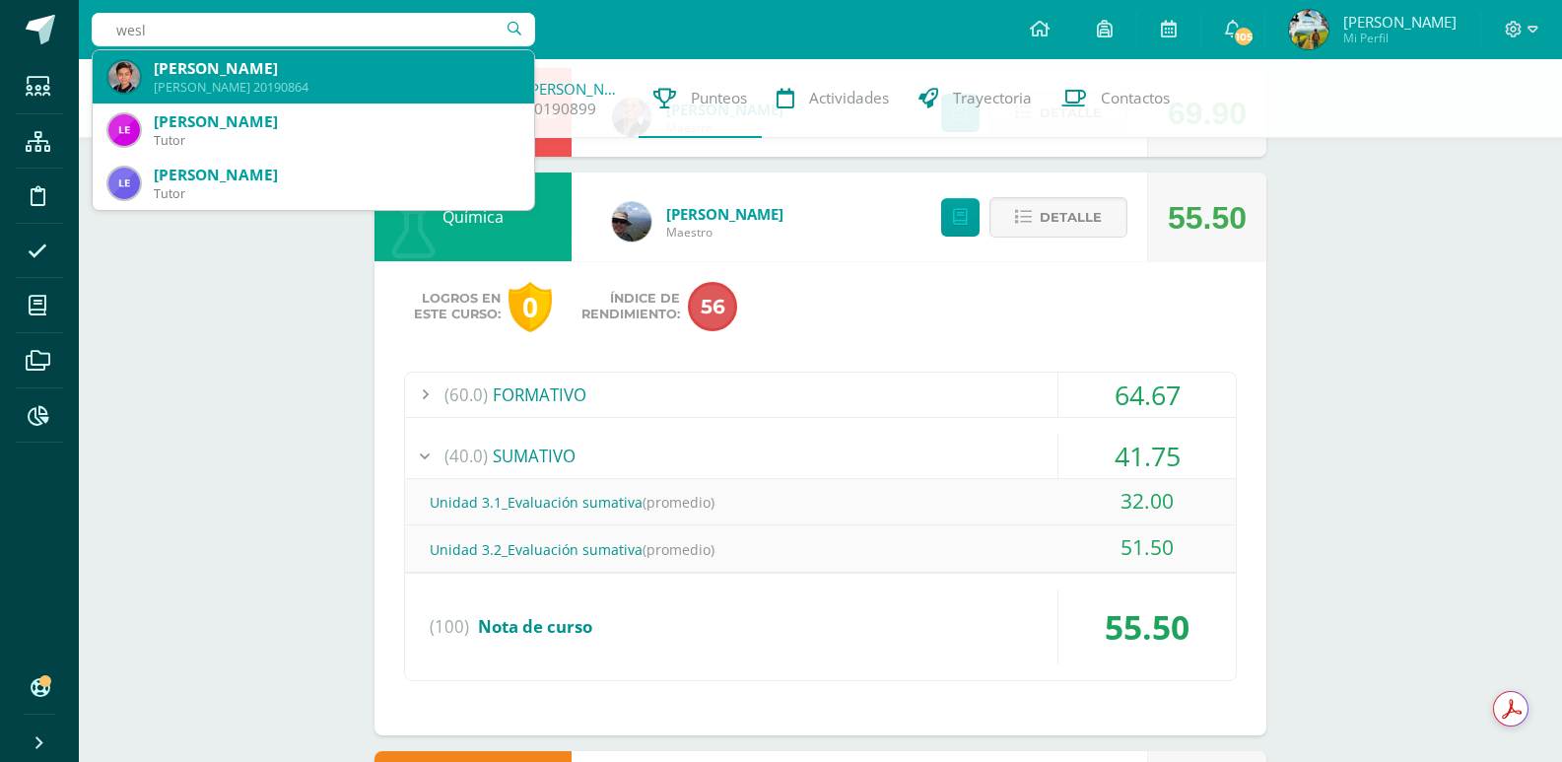
click at [259, 80] on div "Quinto Bachillerato 20190864" at bounding box center [336, 87] width 365 height 17
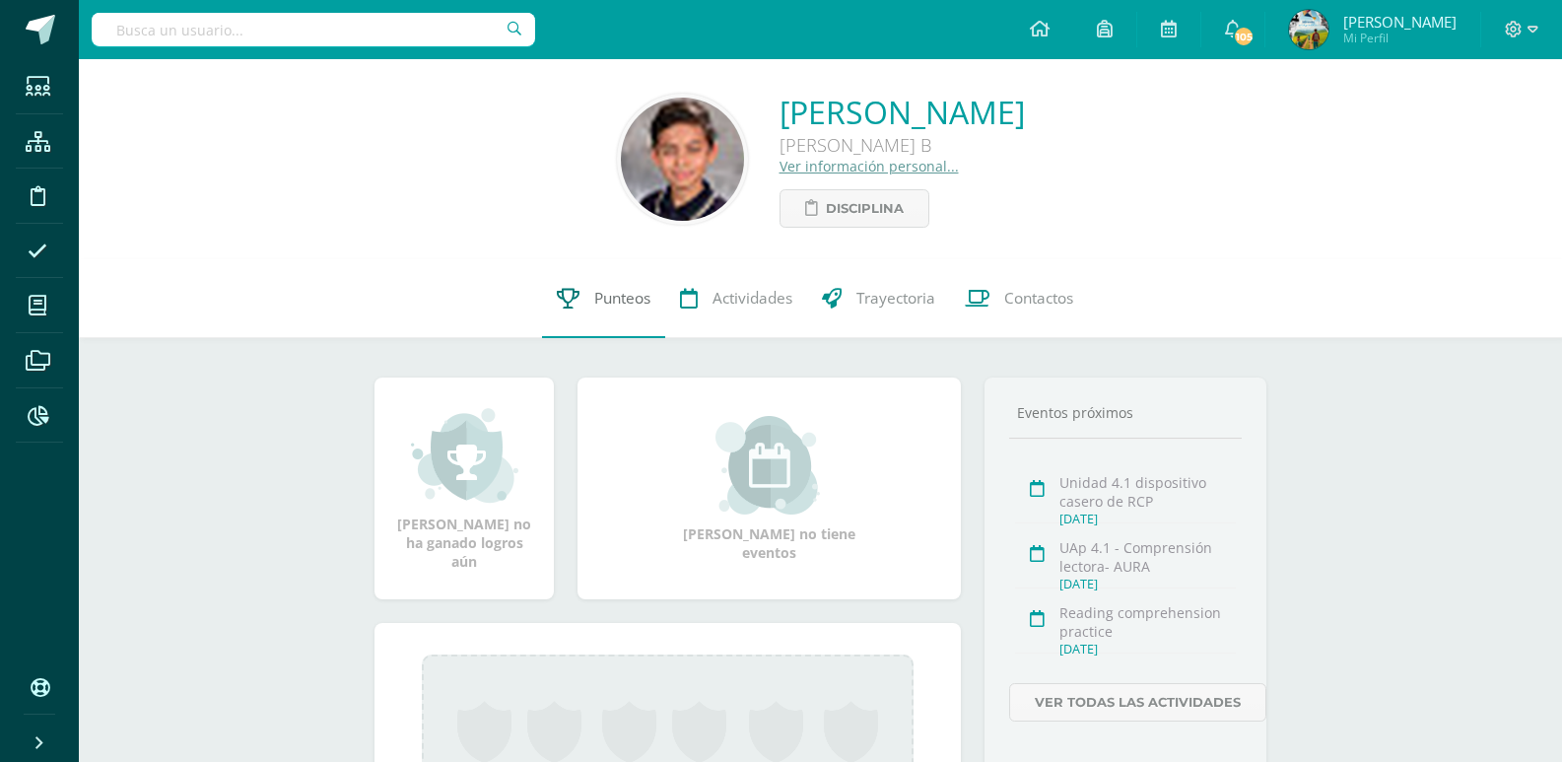
click at [579, 300] on link "Punteos" at bounding box center [603, 298] width 123 height 79
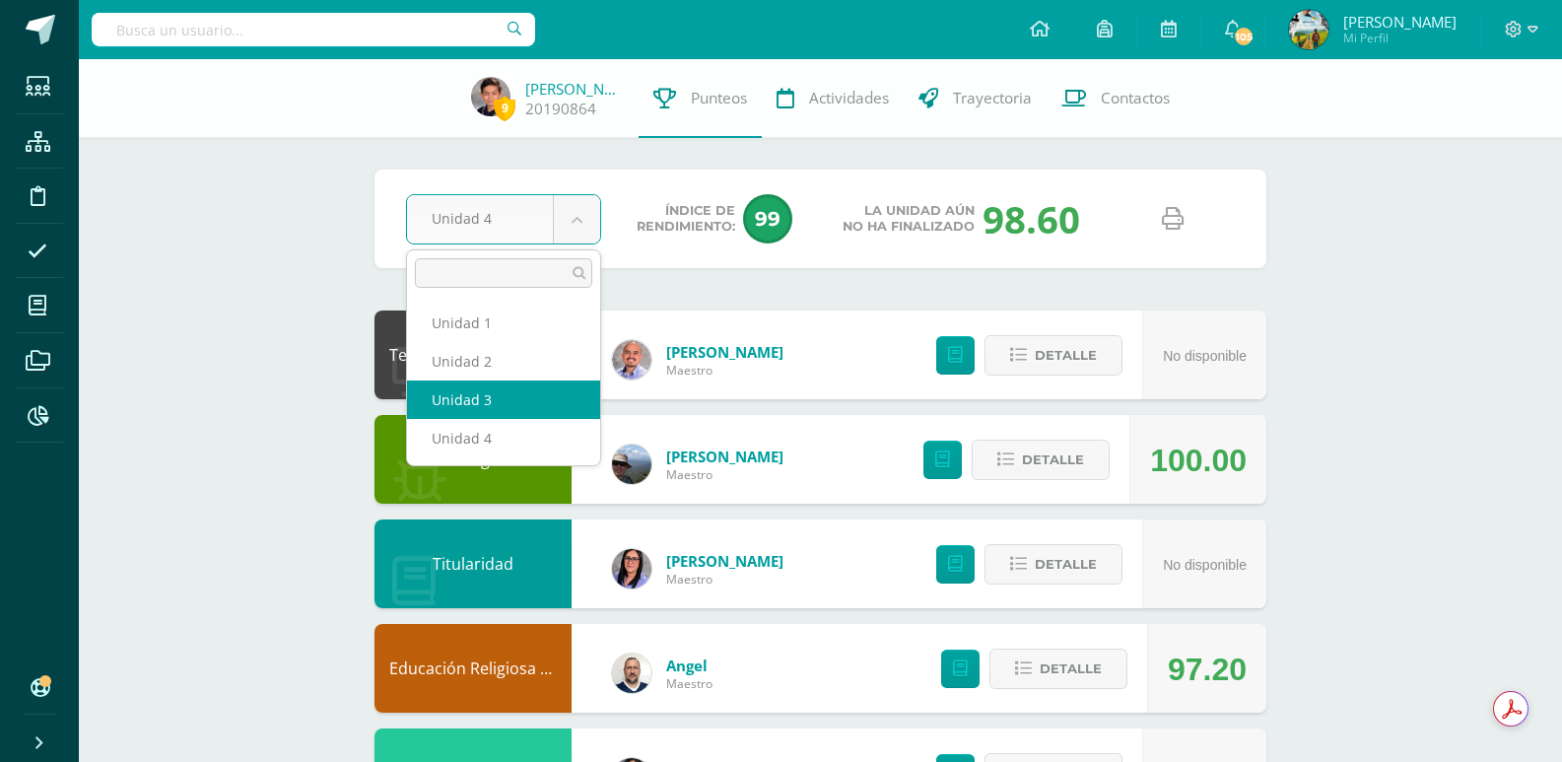
select select "Unidad 3"
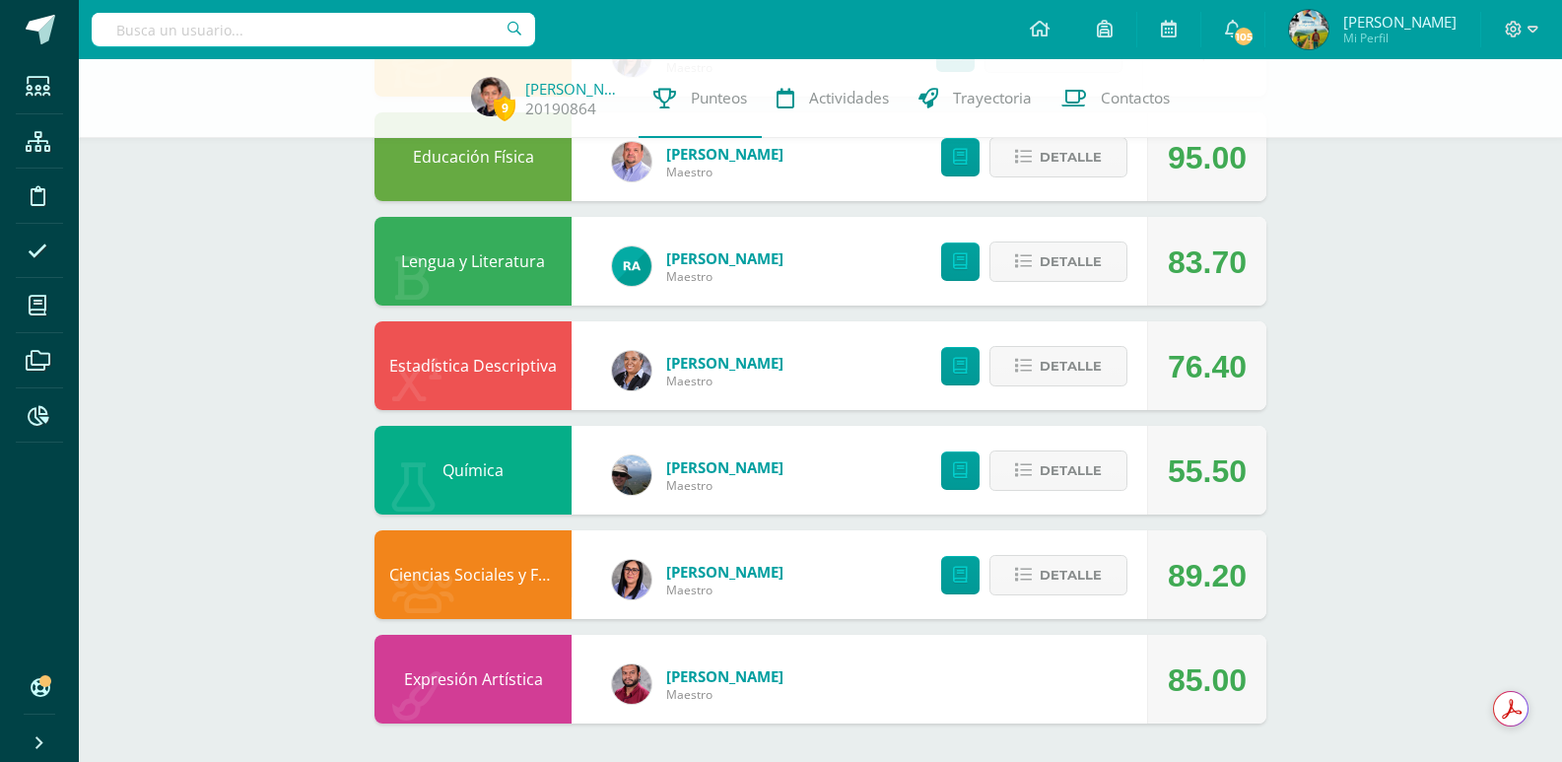
scroll to position [930, 0]
click at [1092, 478] on span "Detalle" at bounding box center [1070, 469] width 62 height 36
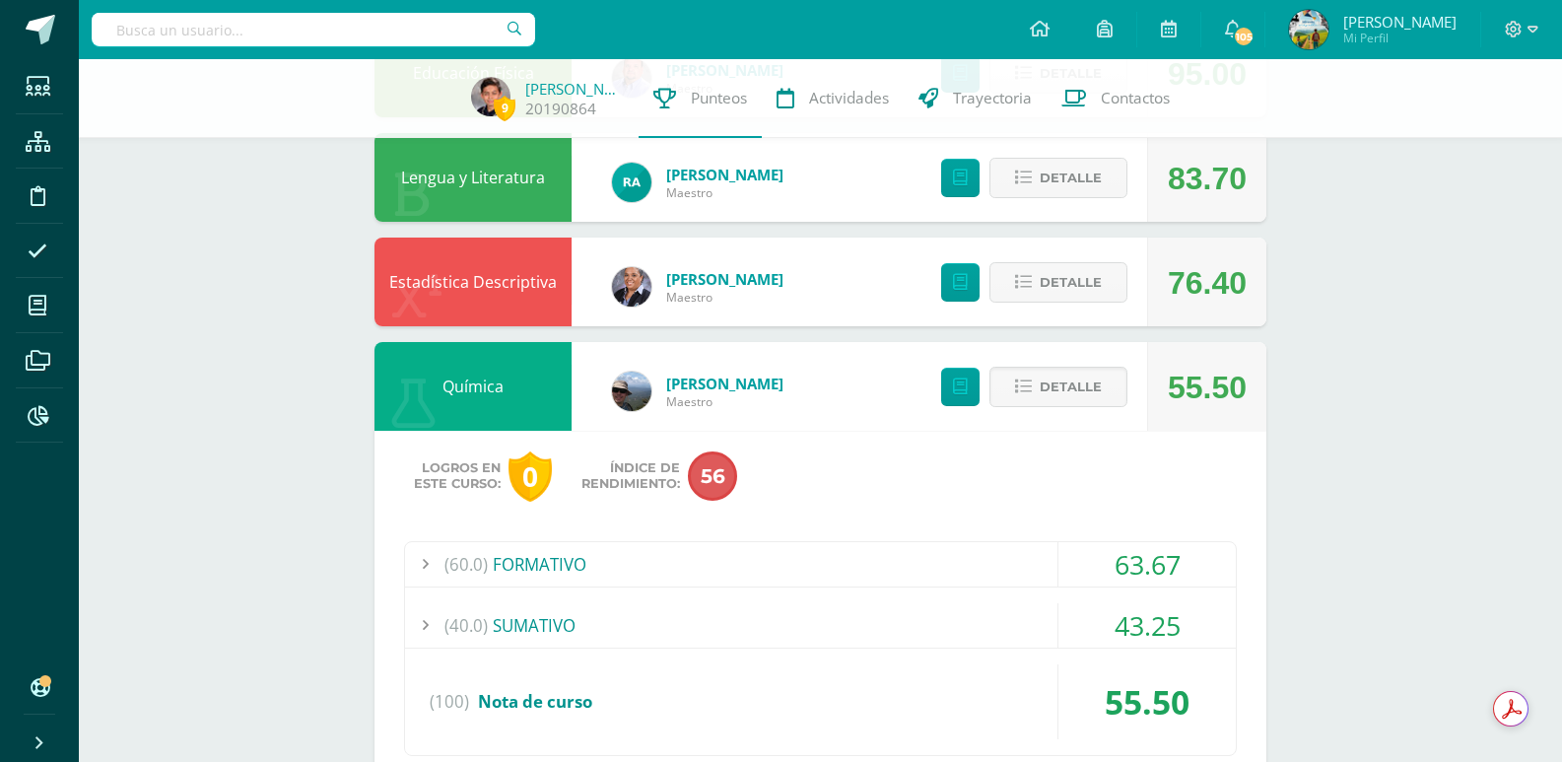
scroll to position [1127, 0]
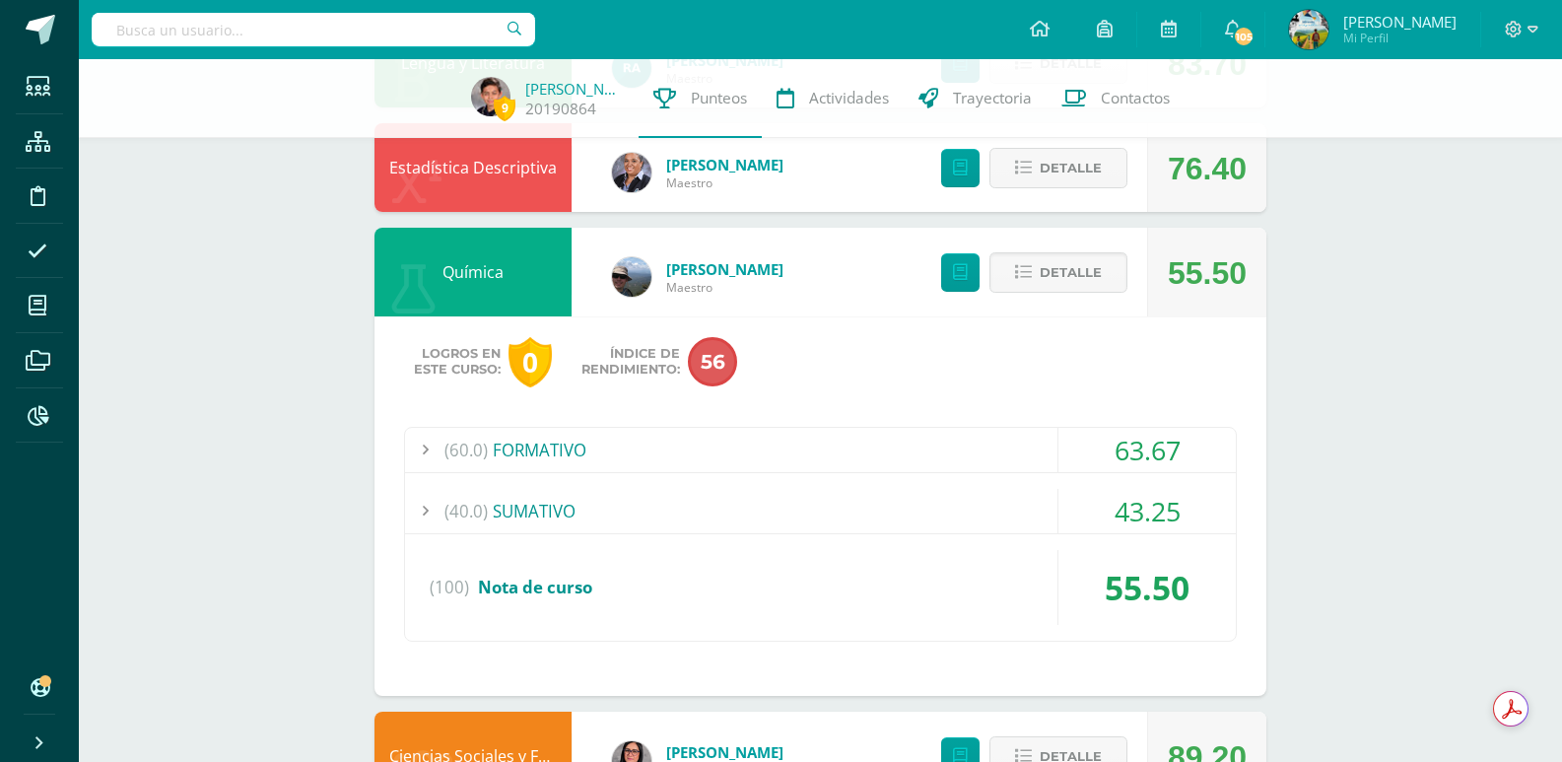
click at [561, 451] on div "(60.0) FORMATIVO" at bounding box center [820, 450] width 831 height 44
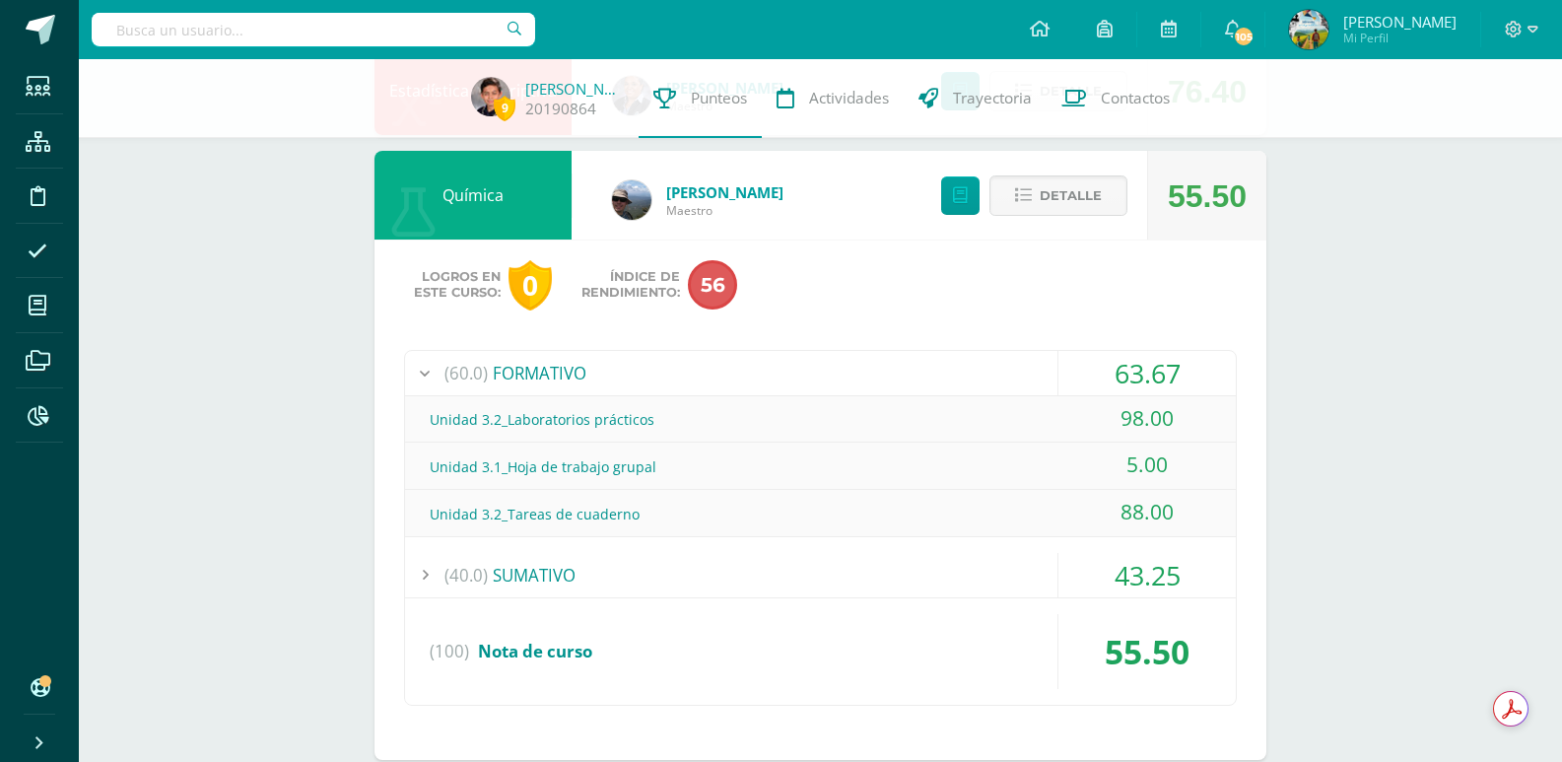
scroll to position [1226, 0]
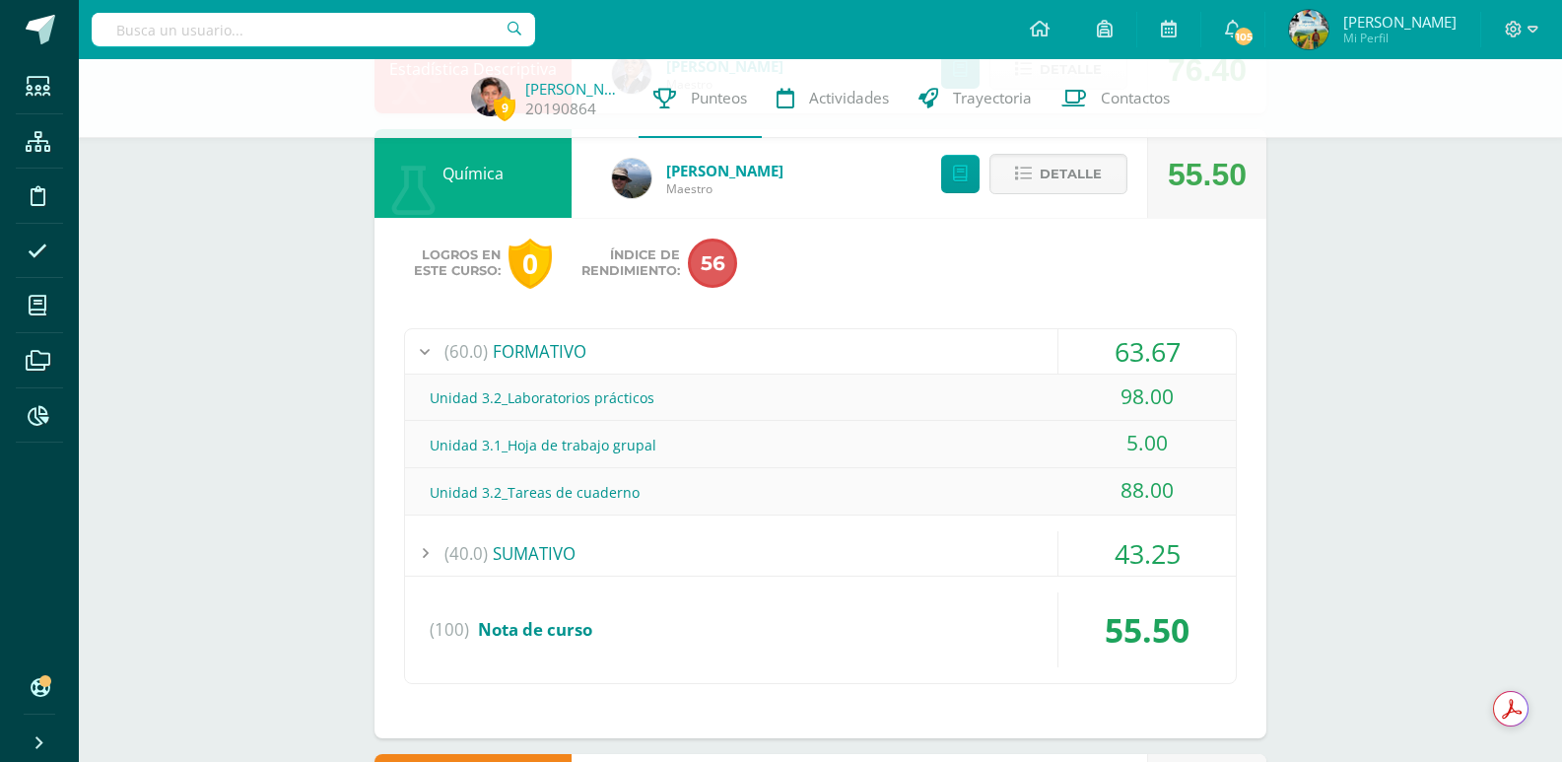
drag, startPoint x: 228, startPoint y: 323, endPoint x: 253, endPoint y: 338, distance: 29.6
click at [554, 551] on div "(40.0) SUMATIVO" at bounding box center [820, 553] width 831 height 44
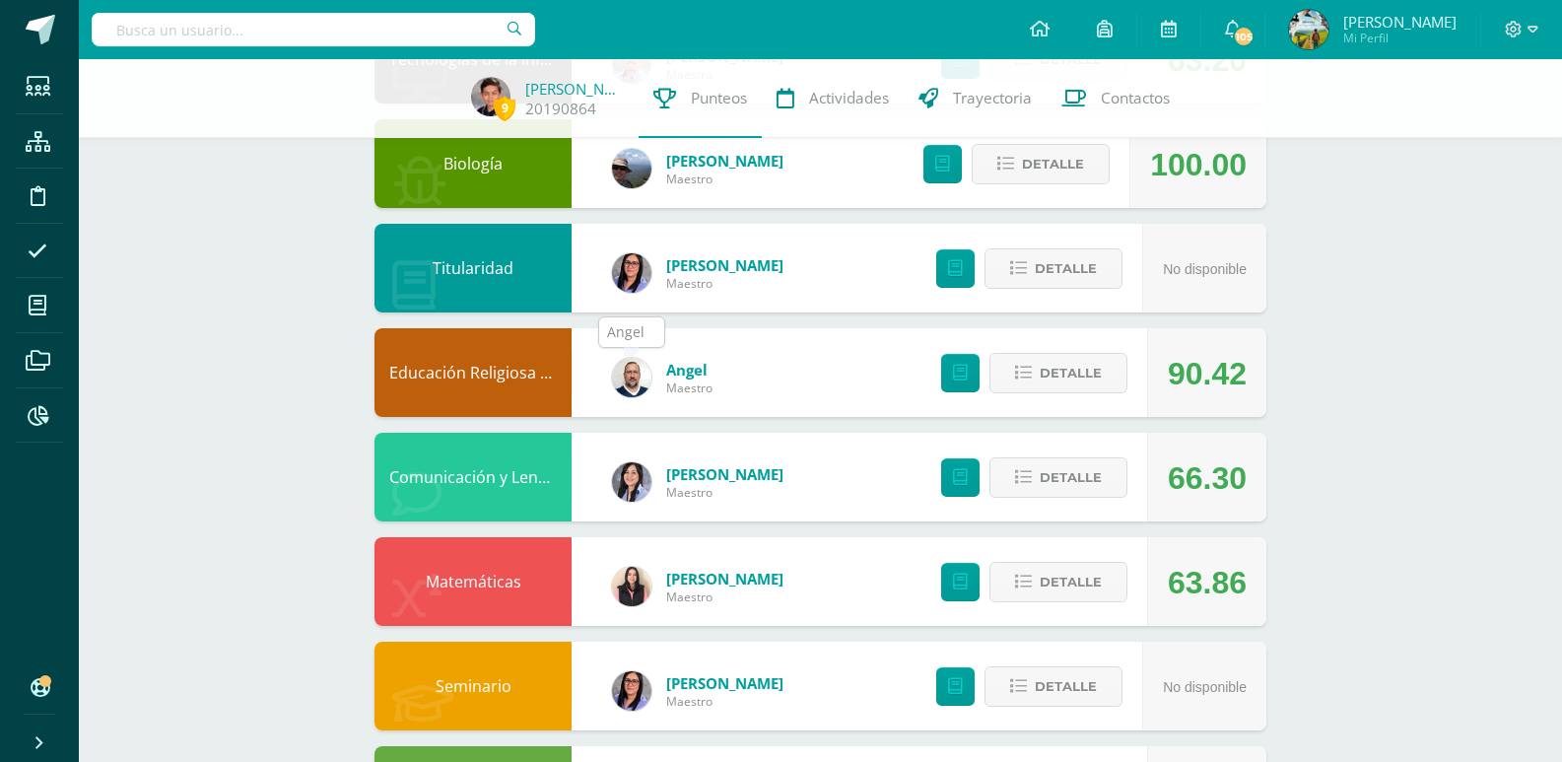
scroll to position [0, 0]
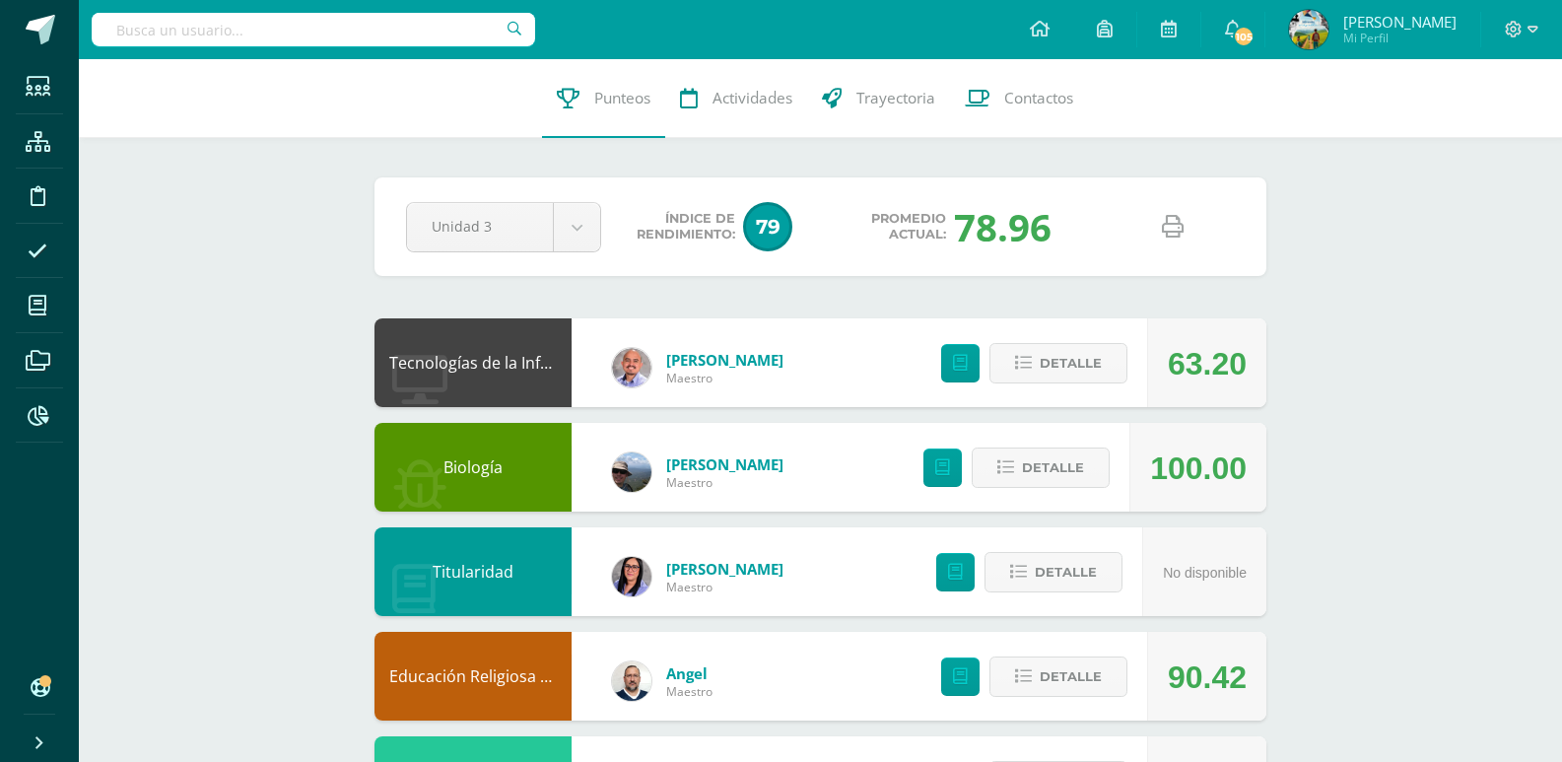
click at [1168, 234] on icon at bounding box center [1173, 227] width 22 height 22
click at [287, 33] on input "text" at bounding box center [313, 29] width 443 height 33
type input "santiago valiente"
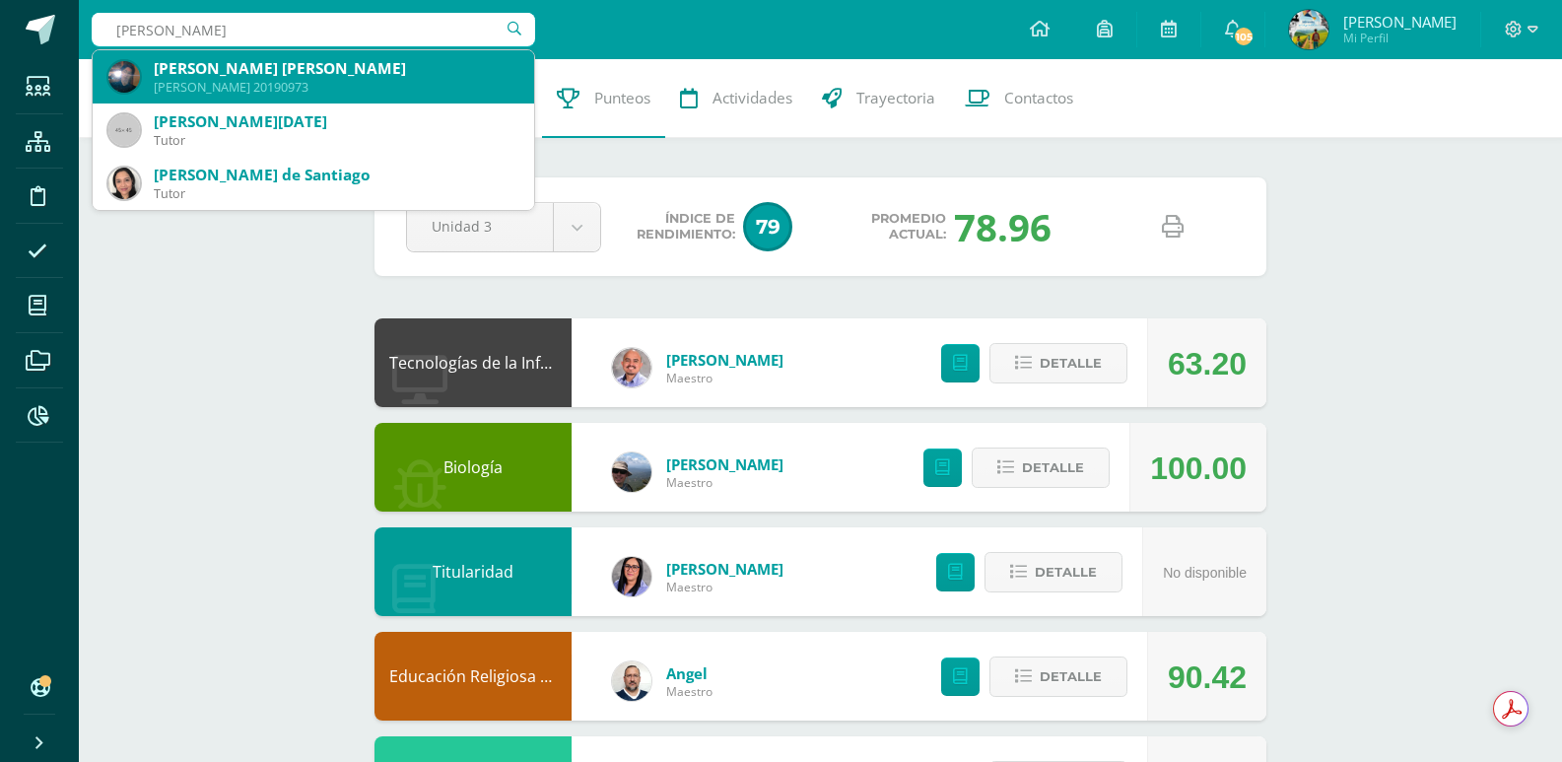
click at [273, 86] on div "Quinto Bachillerato 20190973" at bounding box center [336, 87] width 365 height 17
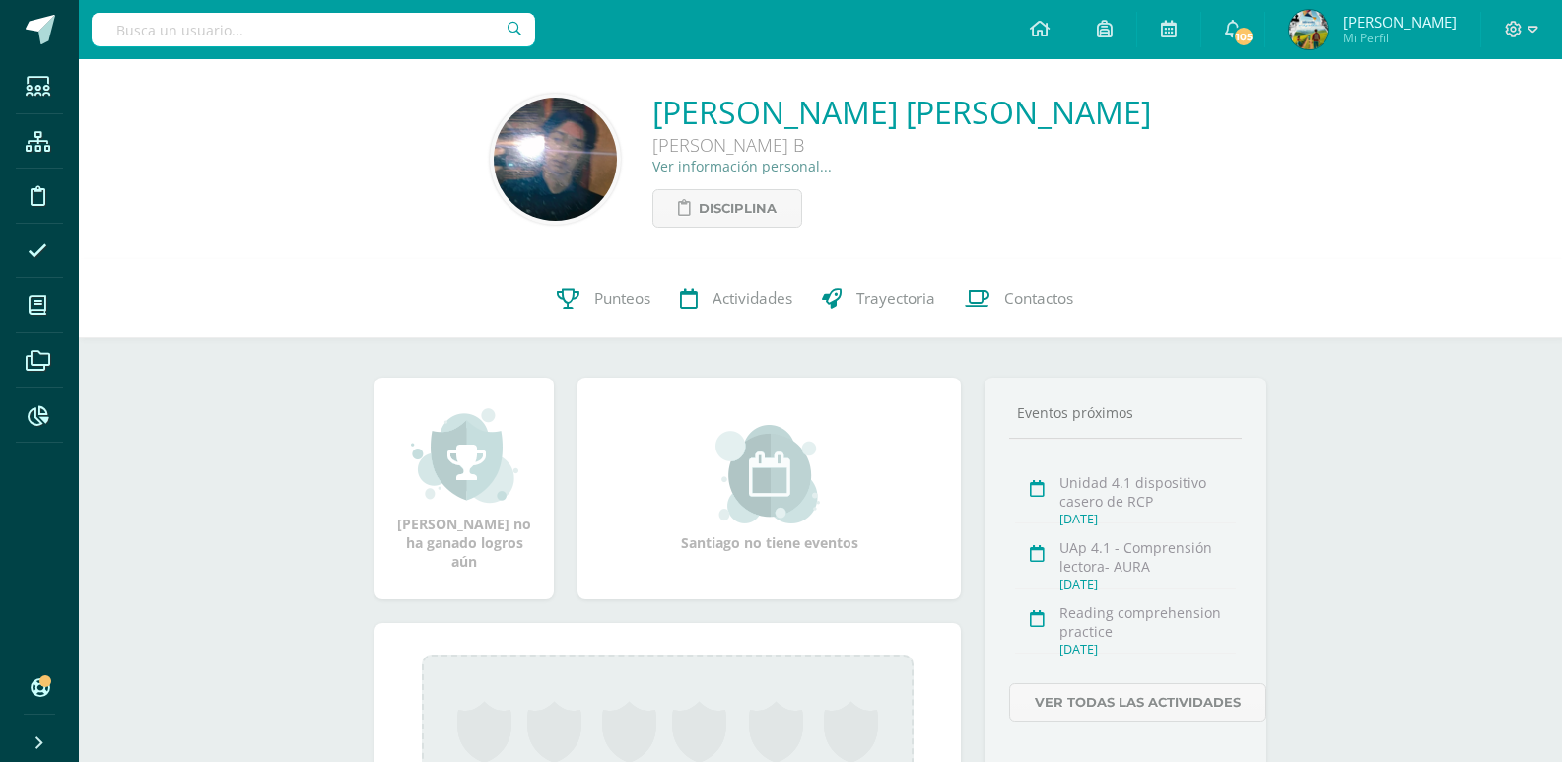
drag, startPoint x: 617, startPoint y: 293, endPoint x: 719, endPoint y: 343, distance: 114.1
click at [617, 293] on span "Punteos" at bounding box center [622, 298] width 56 height 21
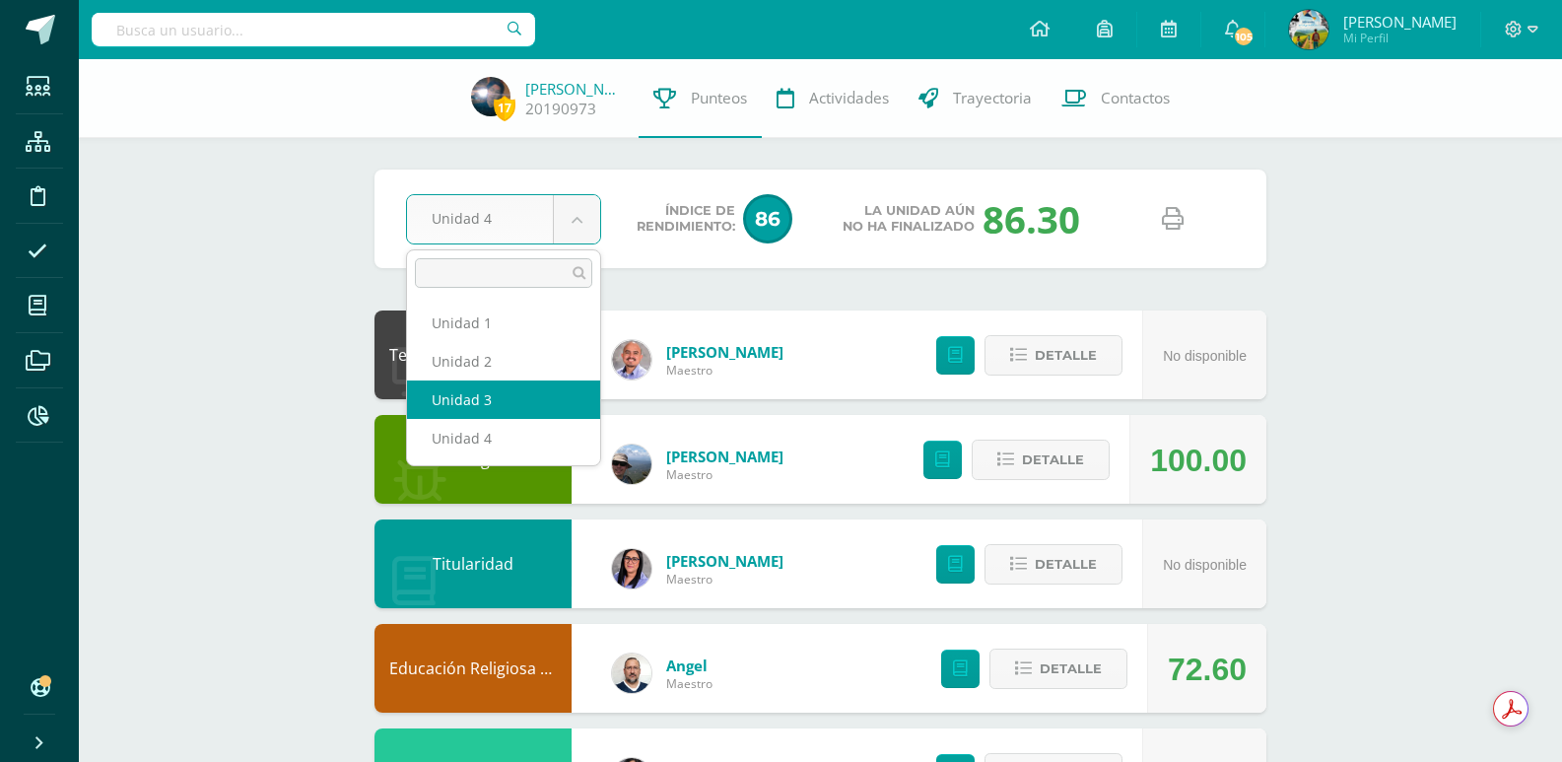
select select "Unidad 3"
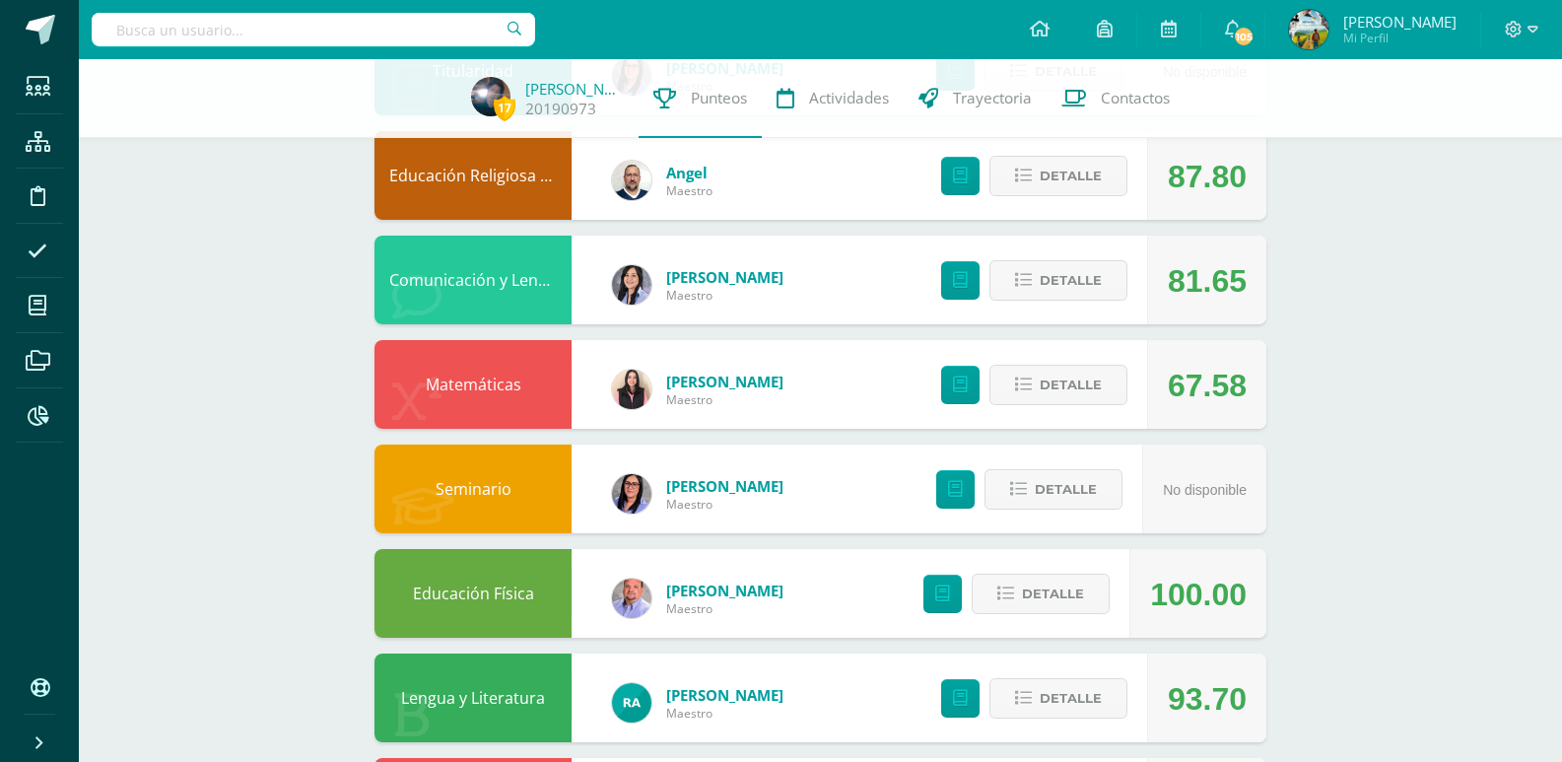
scroll to position [788, 0]
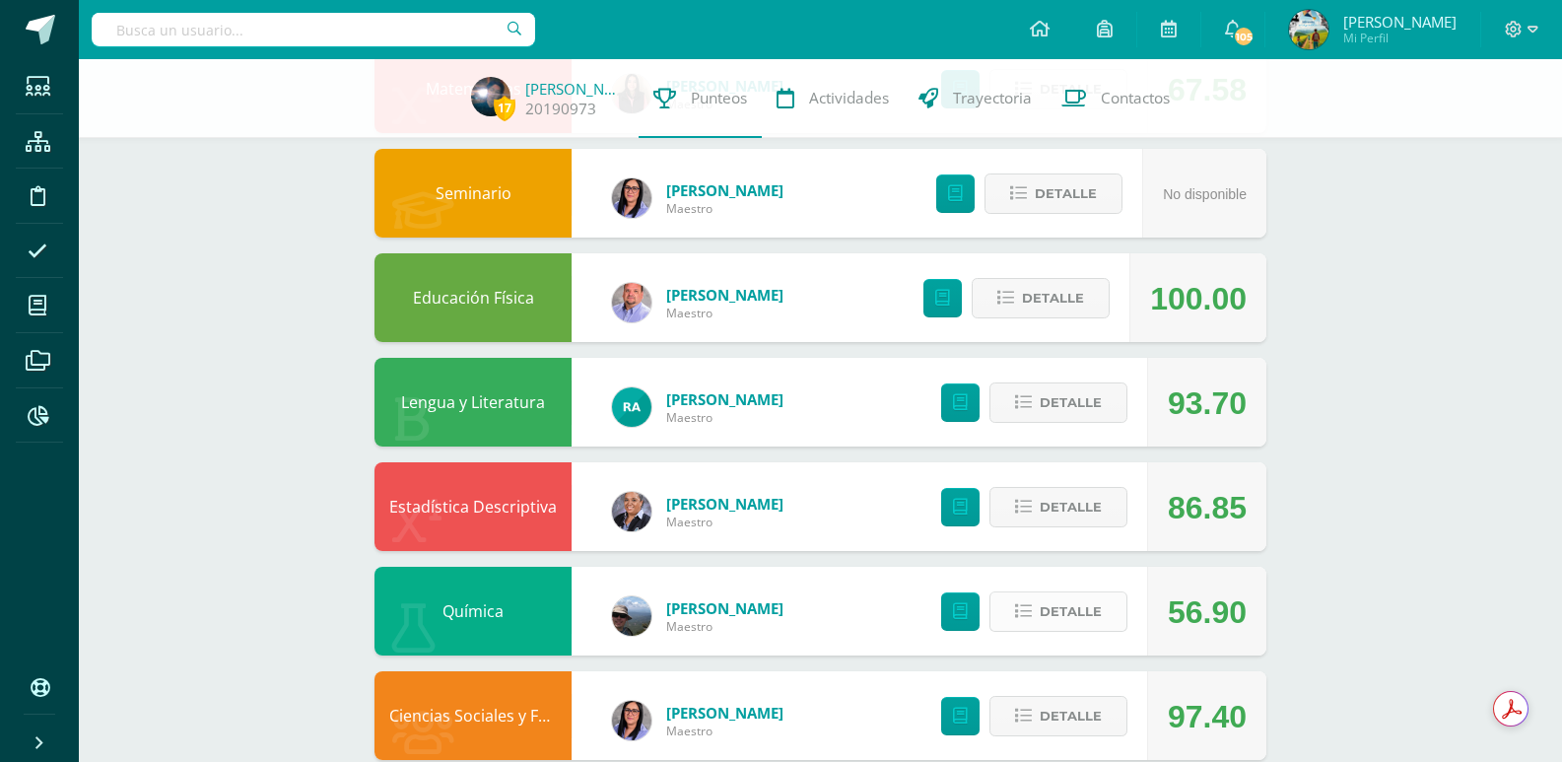
click at [1042, 615] on span "Detalle" at bounding box center [1070, 611] width 62 height 36
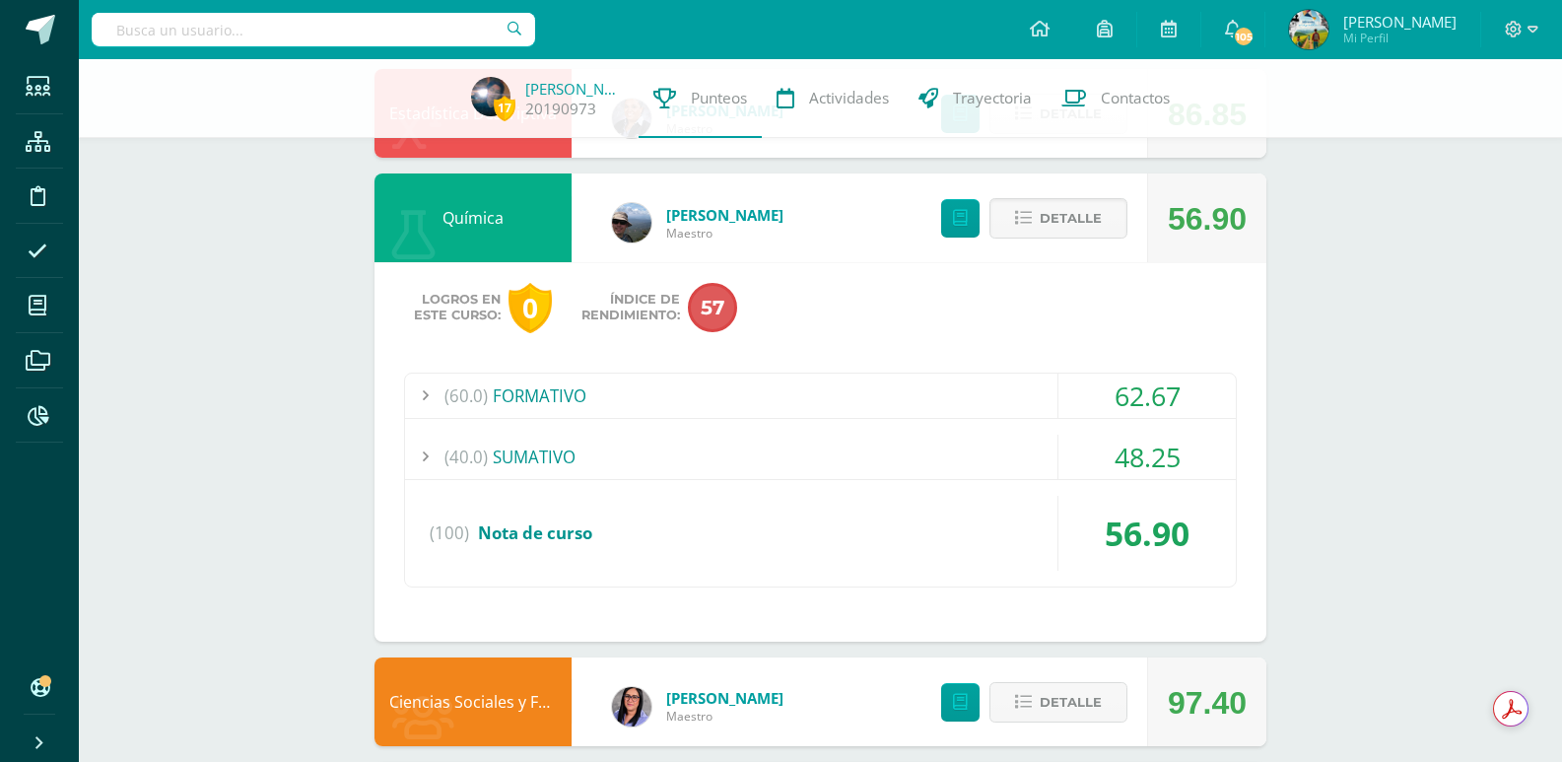
scroll to position [1182, 0]
drag, startPoint x: 506, startPoint y: 403, endPoint x: 549, endPoint y: 428, distance: 49.0
click at [506, 403] on div "(60.0) FORMATIVO" at bounding box center [820, 394] width 831 height 44
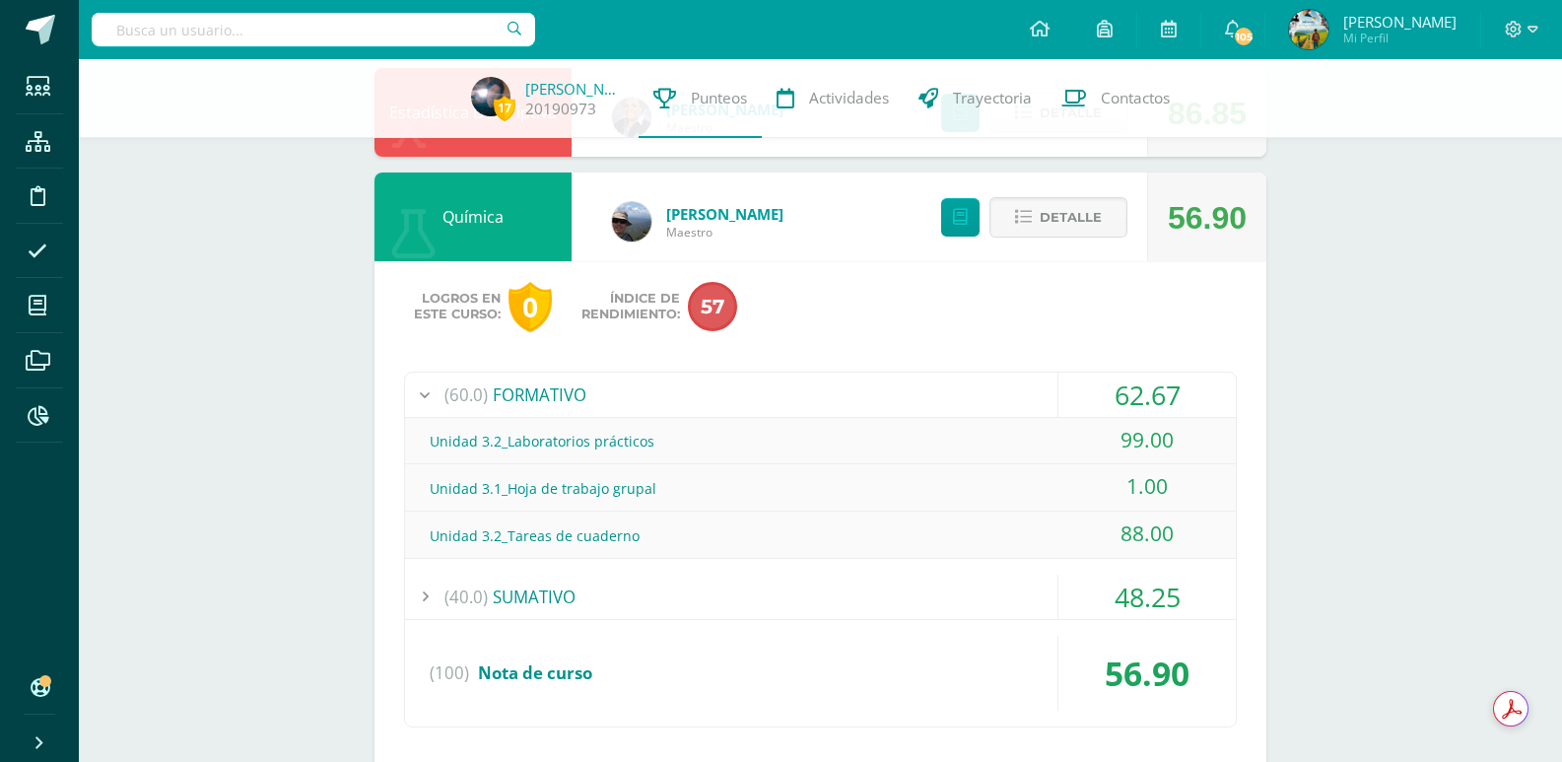
click at [561, 410] on div "(60.0) FORMATIVO" at bounding box center [820, 394] width 831 height 44
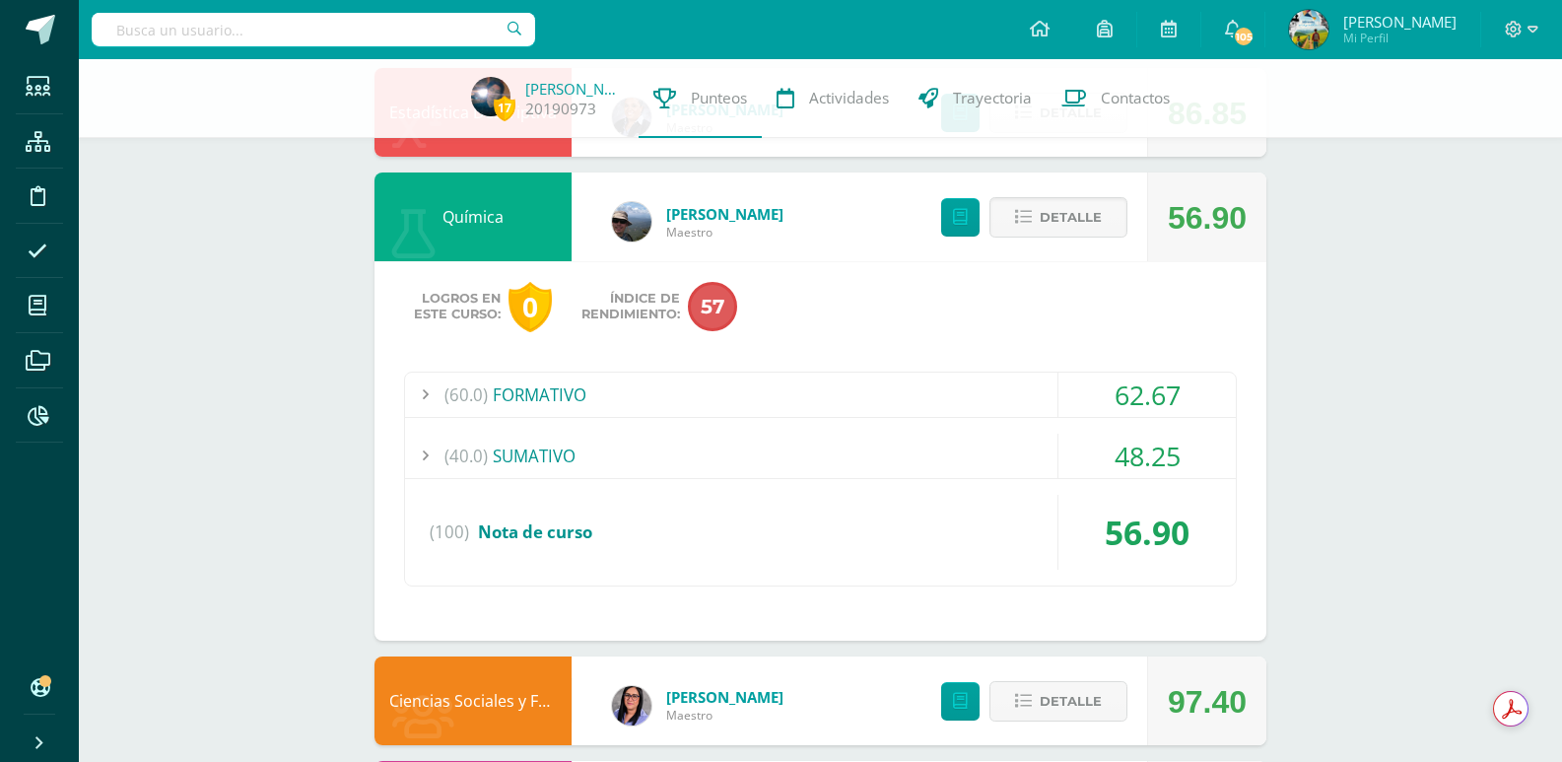
click at [561, 452] on div "(40.0) SUMATIVO" at bounding box center [820, 456] width 831 height 44
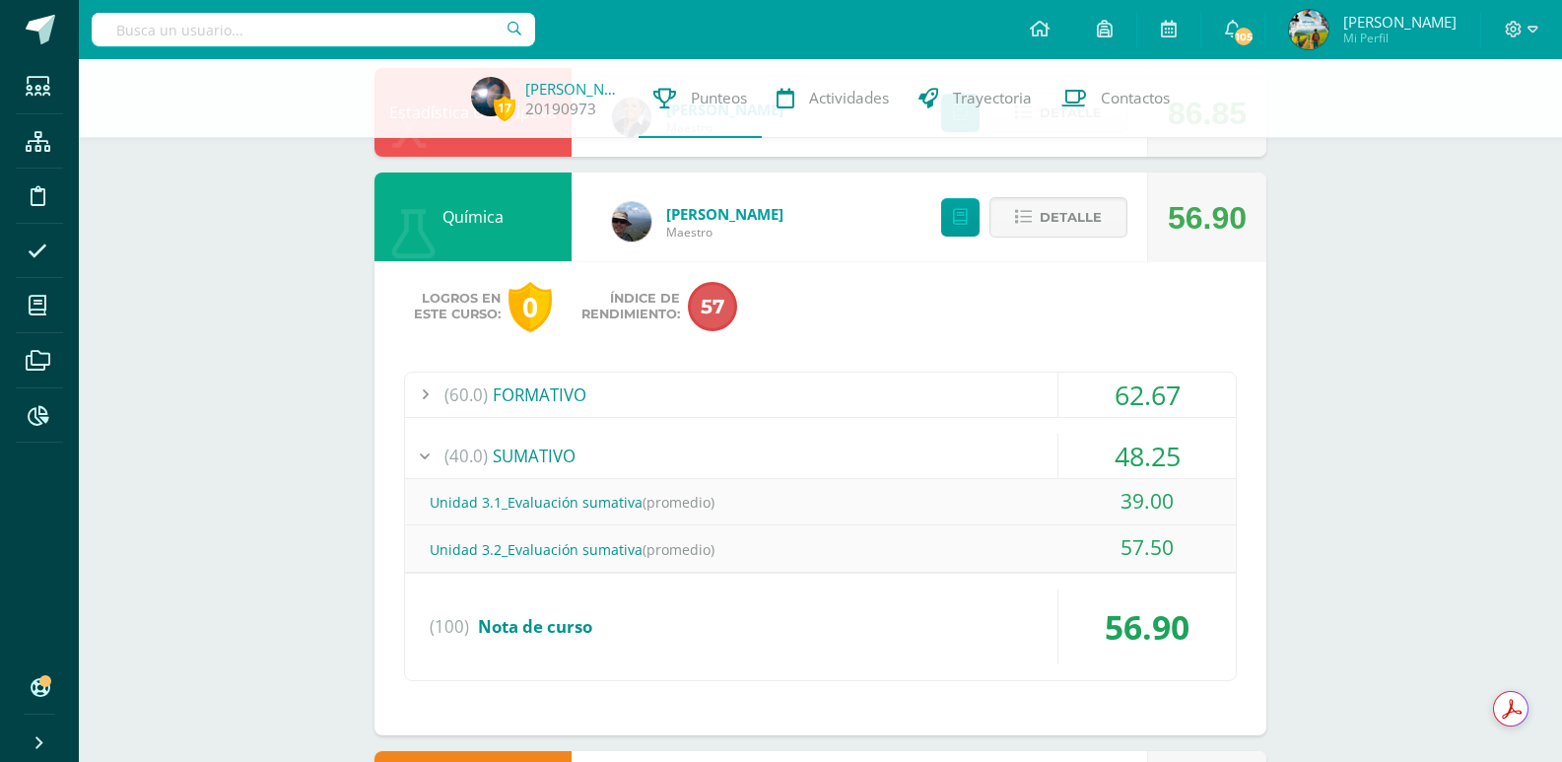
click at [495, 461] on div "(40.0) SUMATIVO" at bounding box center [820, 456] width 831 height 44
